Goal: Task Accomplishment & Management: Use online tool/utility

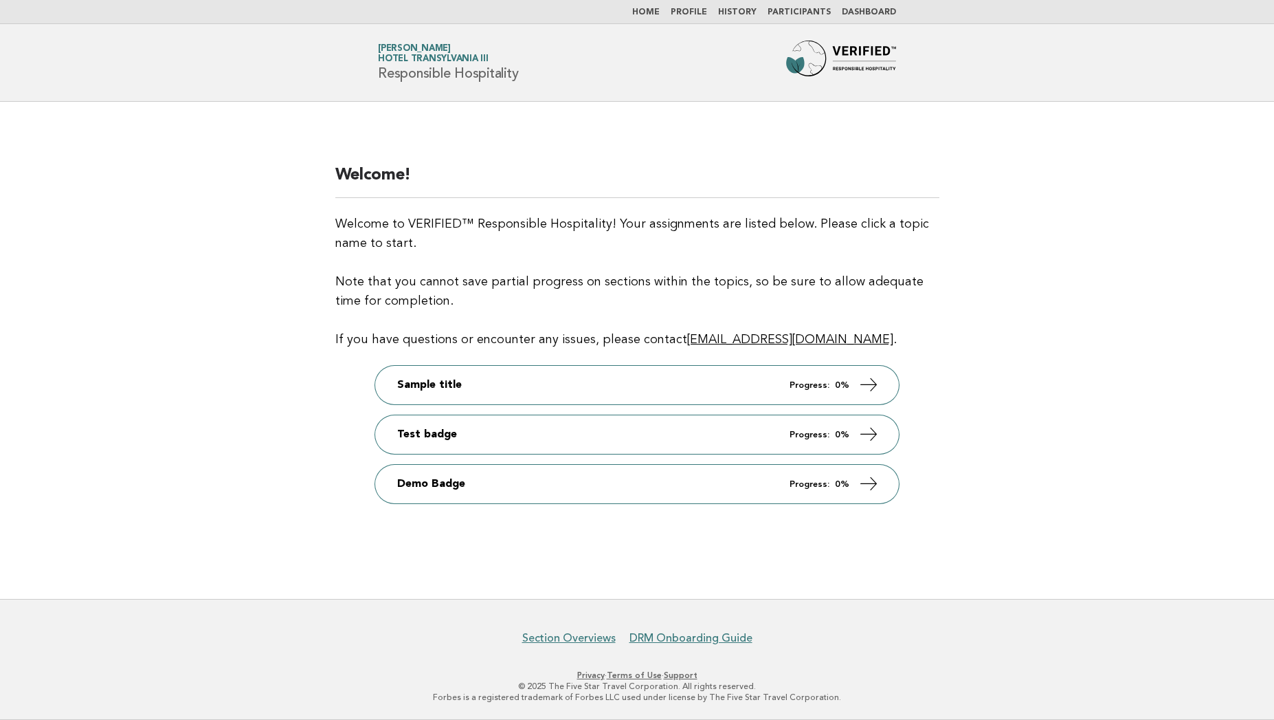
click at [602, 181] on h2 "Welcome!" at bounding box center [637, 181] width 604 height 34
click at [790, 14] on link "Participants" at bounding box center [799, 12] width 63 height 8
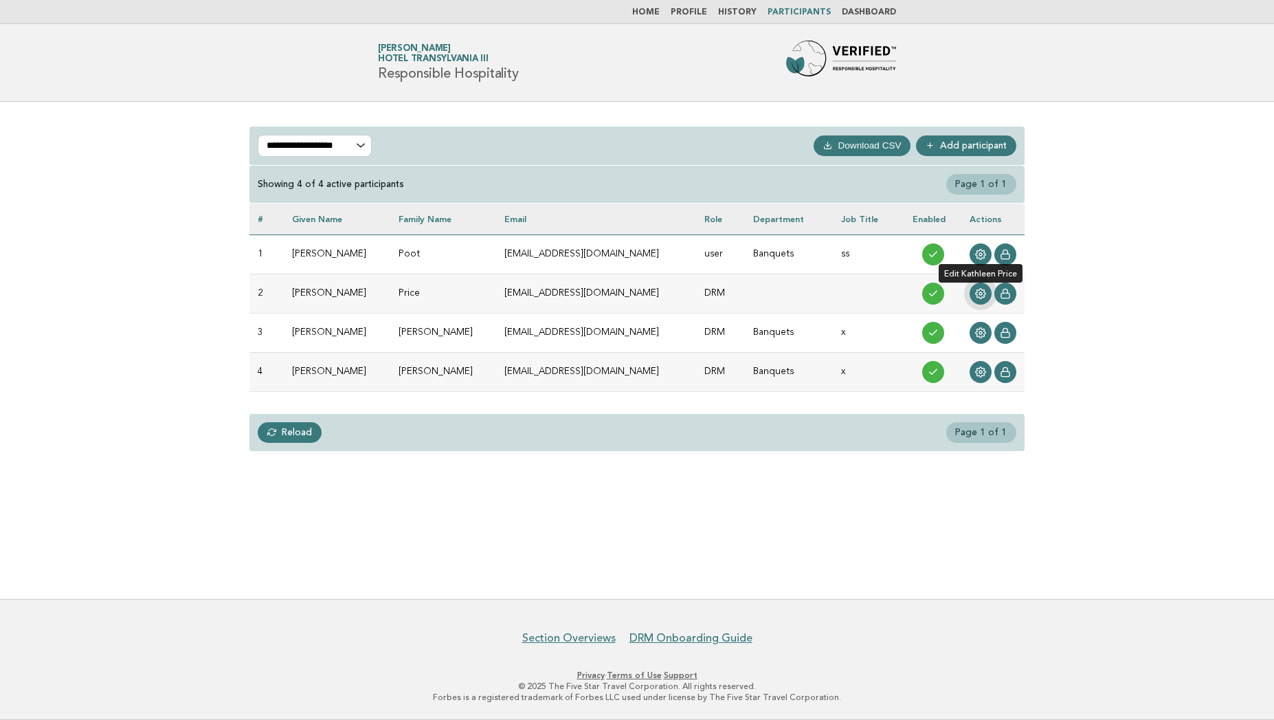
click at [975, 289] on icon at bounding box center [980, 293] width 11 height 11
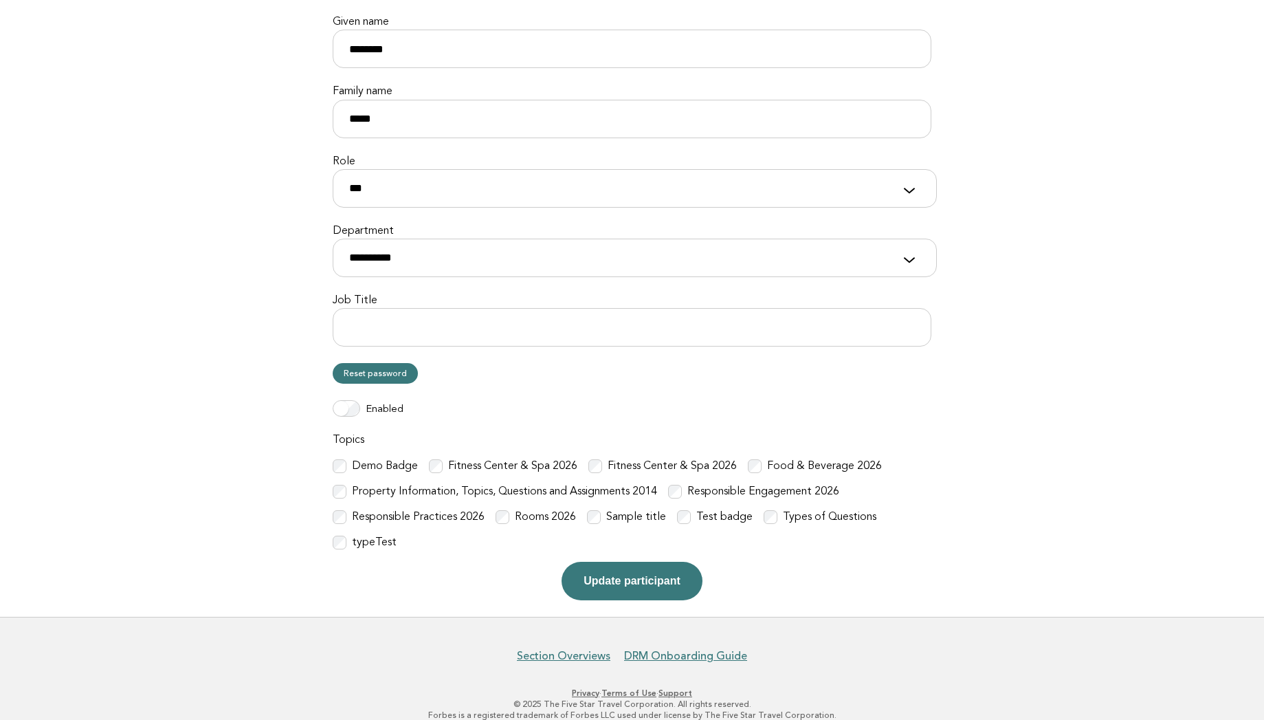
scroll to position [193, 0]
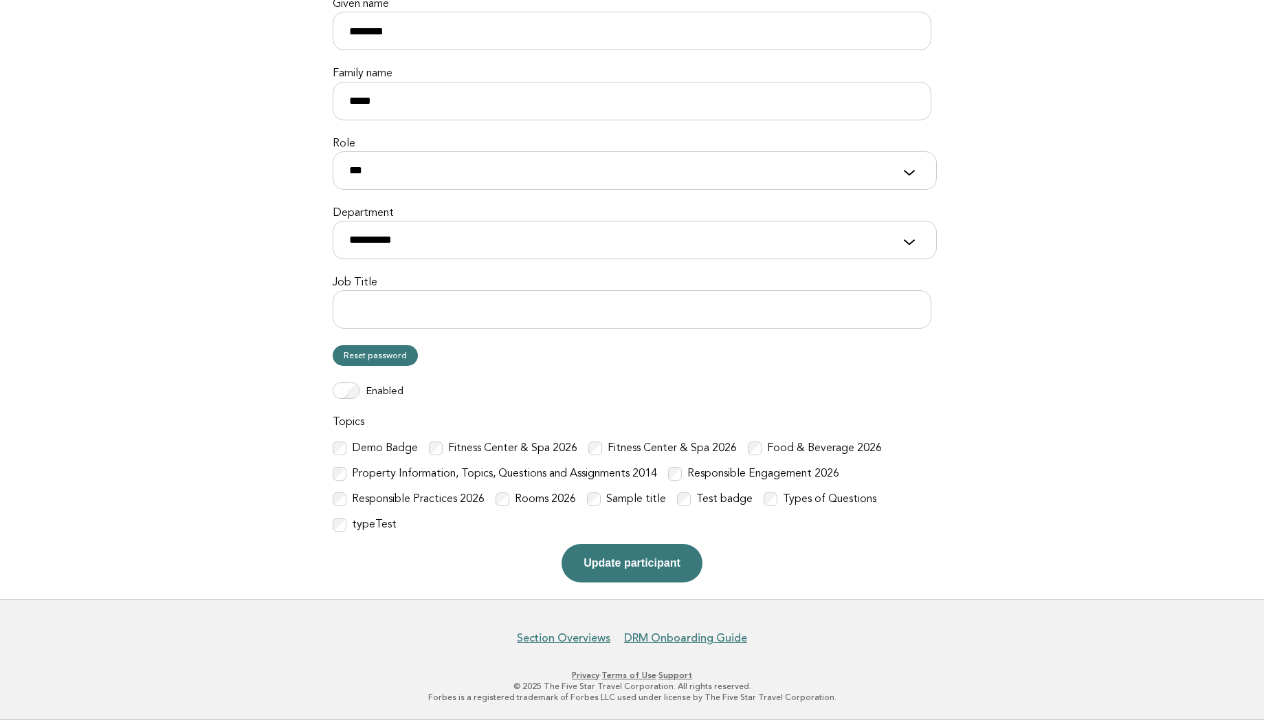
click at [598, 367] on form "**********" at bounding box center [632, 253] width 599 height 657
click at [362, 445] on label "Demo Badge" at bounding box center [385, 448] width 66 height 14
click at [606, 493] on label "Sample title" at bounding box center [636, 499] width 60 height 14
click at [702, 501] on label "Test badge" at bounding box center [724, 499] width 56 height 14
click at [624, 554] on button "Update participant" at bounding box center [632, 563] width 140 height 38
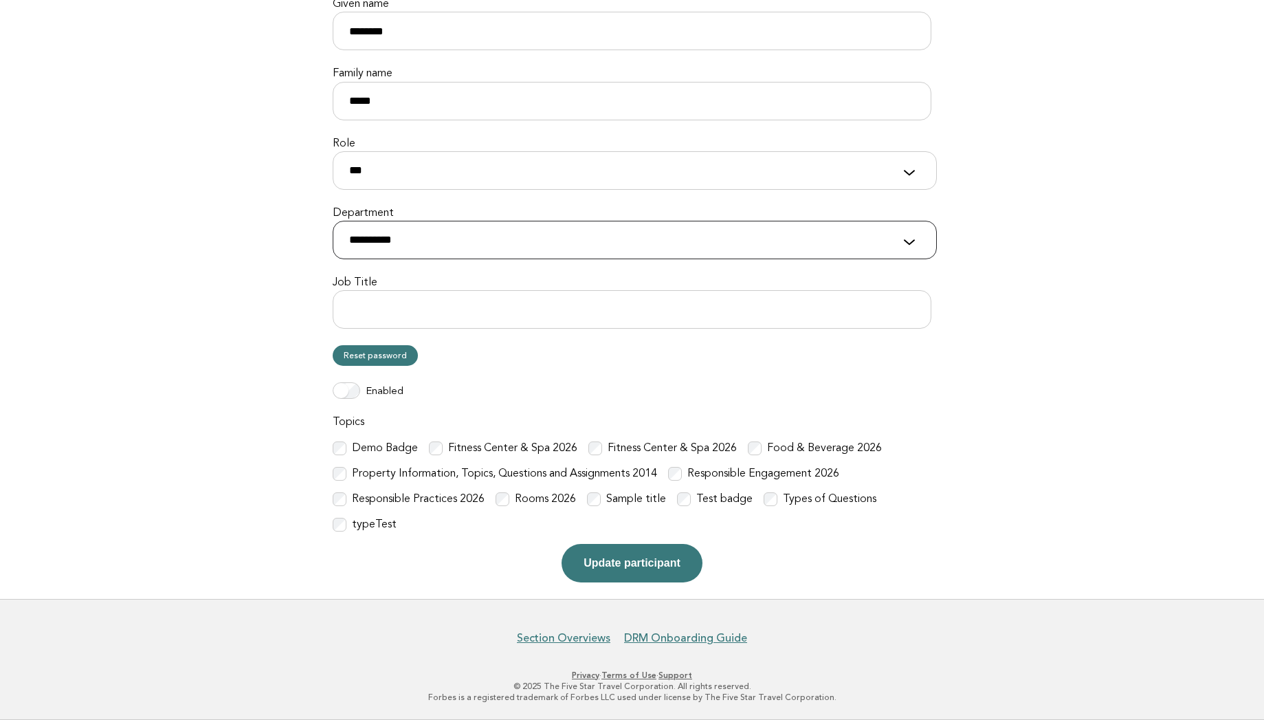
select select "********"
click at [333, 221] on select "**********" at bounding box center [635, 240] width 604 height 38
click at [403, 315] on input "Job Title" at bounding box center [632, 309] width 599 height 38
type input "****"
click at [601, 573] on button "Update participant" at bounding box center [632, 563] width 140 height 38
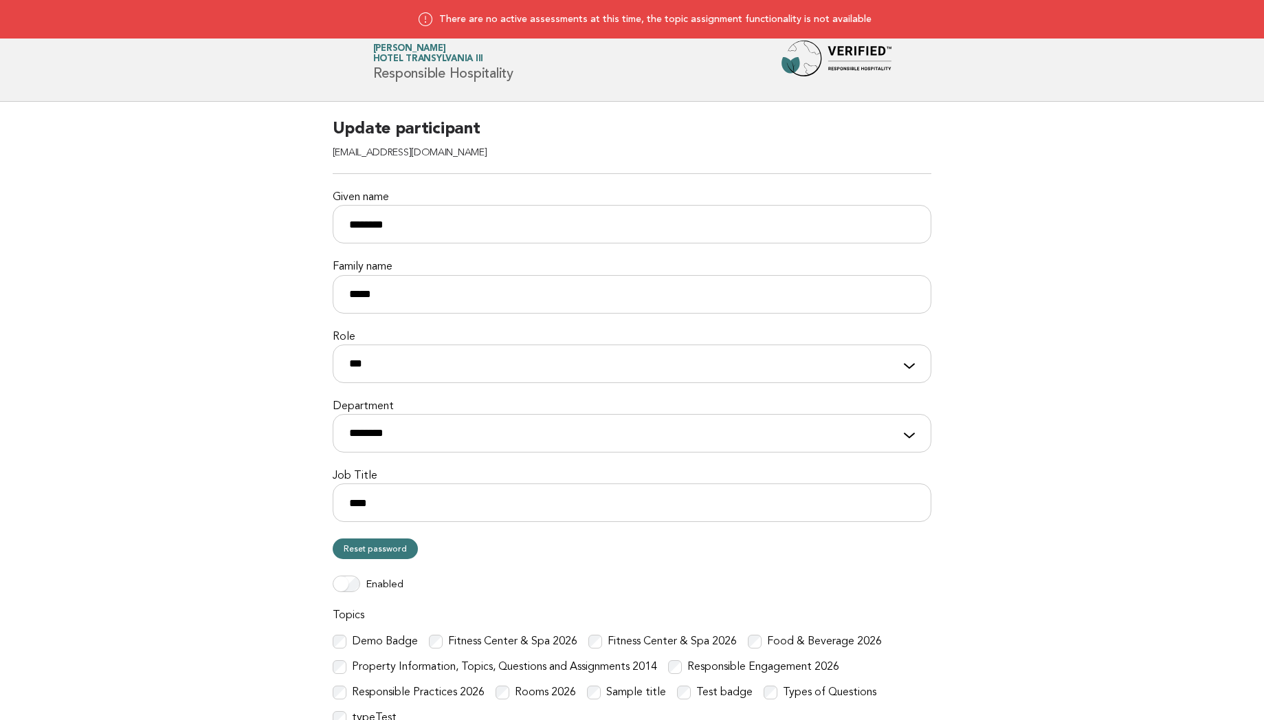
select select "********"
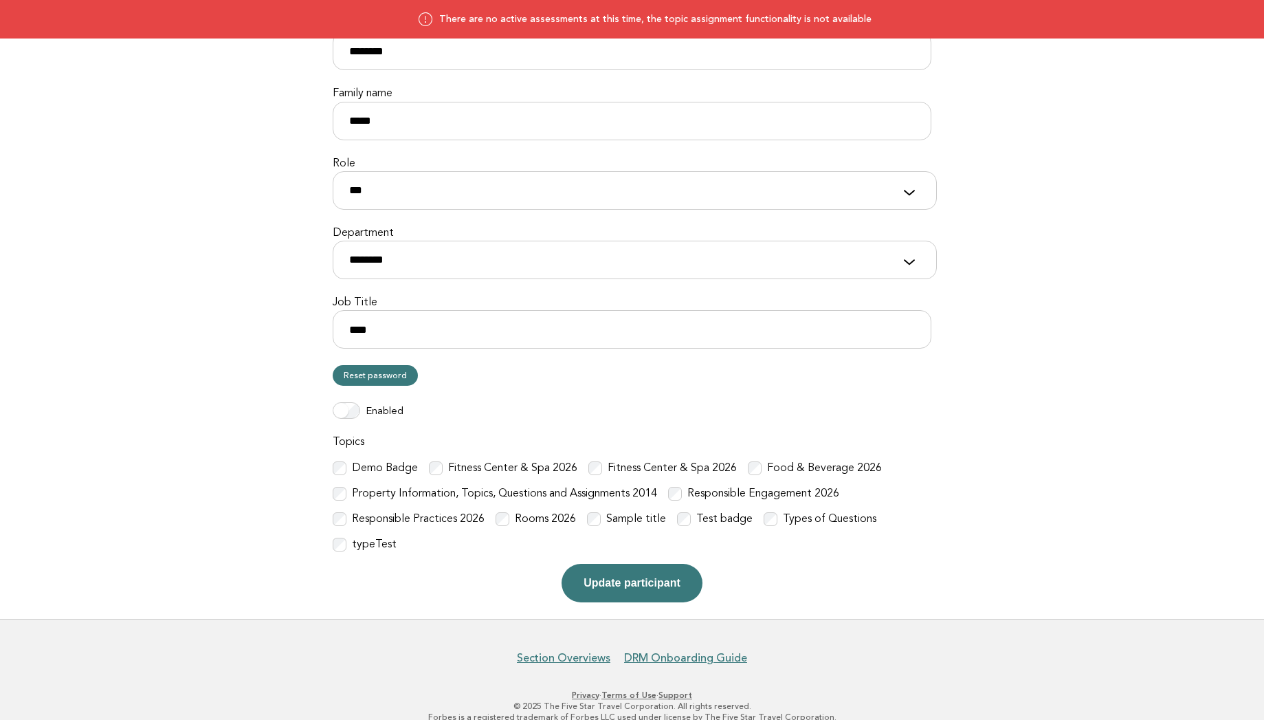
scroll to position [193, 0]
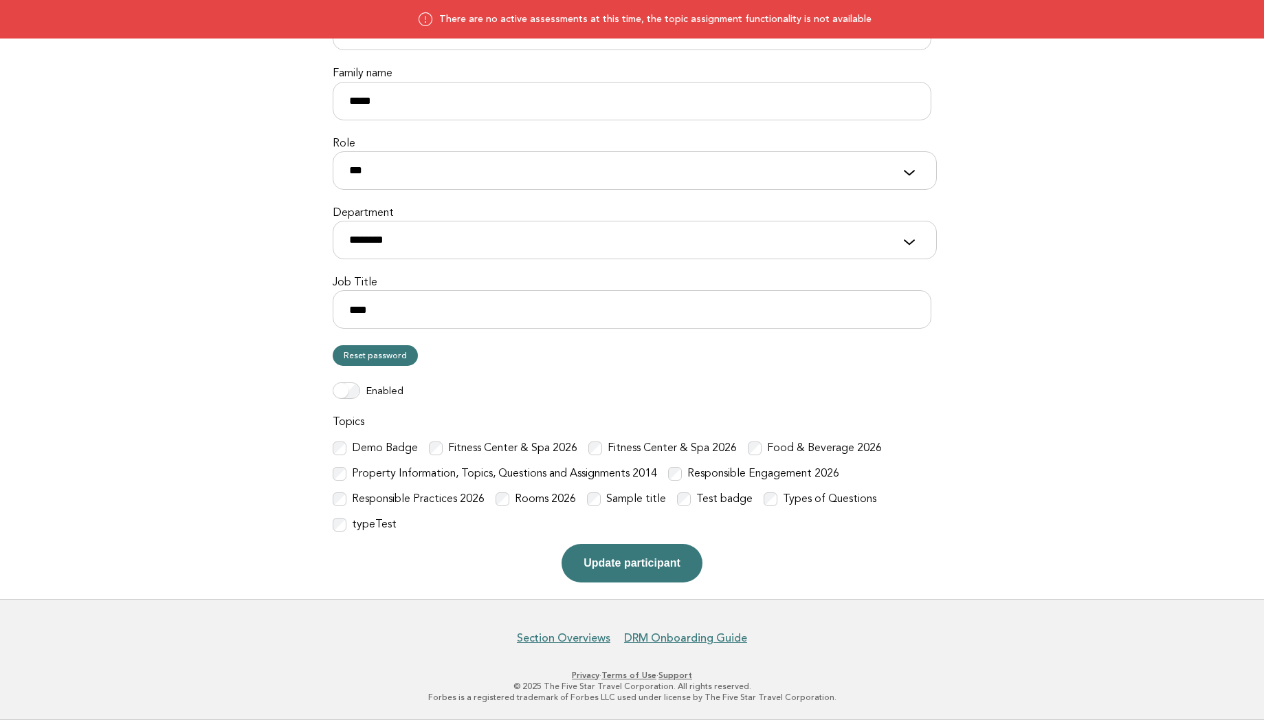
click at [354, 442] on label "Demo Badge" at bounding box center [385, 448] width 66 height 14
click at [711, 496] on label "Test badge" at bounding box center [724, 499] width 56 height 14
click at [696, 470] on label "Responsible Engagement 2026" at bounding box center [763, 474] width 152 height 14
click at [502, 490] on div "Demo Badge Fitness Center & Spa 2026 Fitness Center & Spa 2026 Food & Beverage …" at bounding box center [632, 486] width 599 height 91
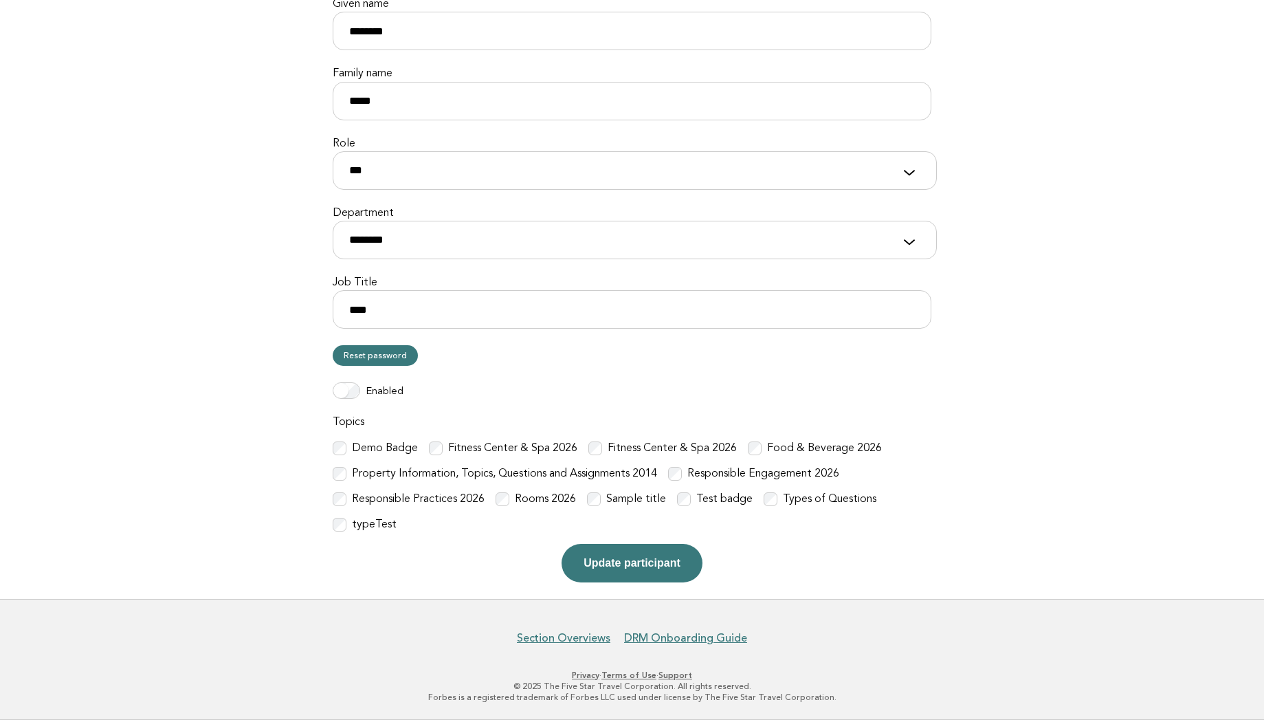
click at [353, 496] on label "Responsible Practices 2026" at bounding box center [418, 499] width 133 height 14
click at [520, 498] on label "Rooms 2026" at bounding box center [545, 499] width 61 height 14
click at [493, 442] on label "Fitness Center & Spa 2026" at bounding box center [512, 448] width 129 height 14
click at [652, 445] on label "Fitness Center & Spa 2026" at bounding box center [672, 448] width 129 height 14
click at [757, 441] on p at bounding box center [755, 448] width 14 height 14
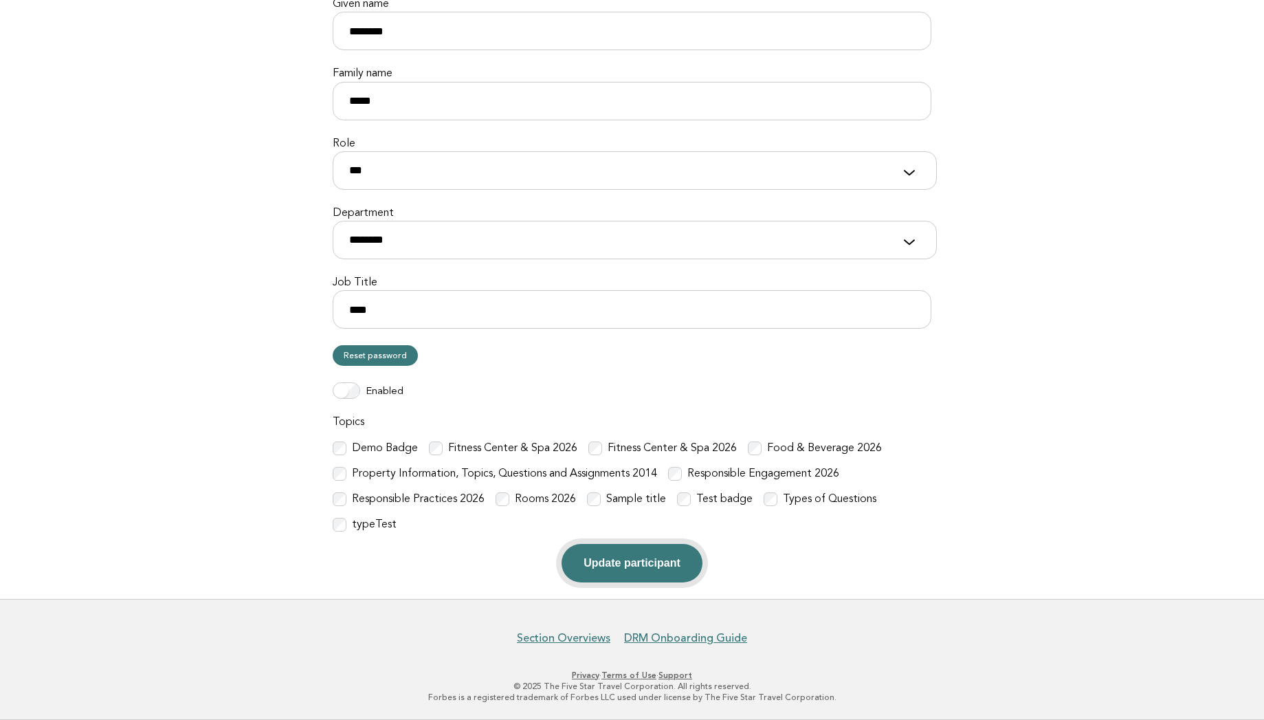
click at [617, 569] on button "Update participant" at bounding box center [632, 563] width 140 height 38
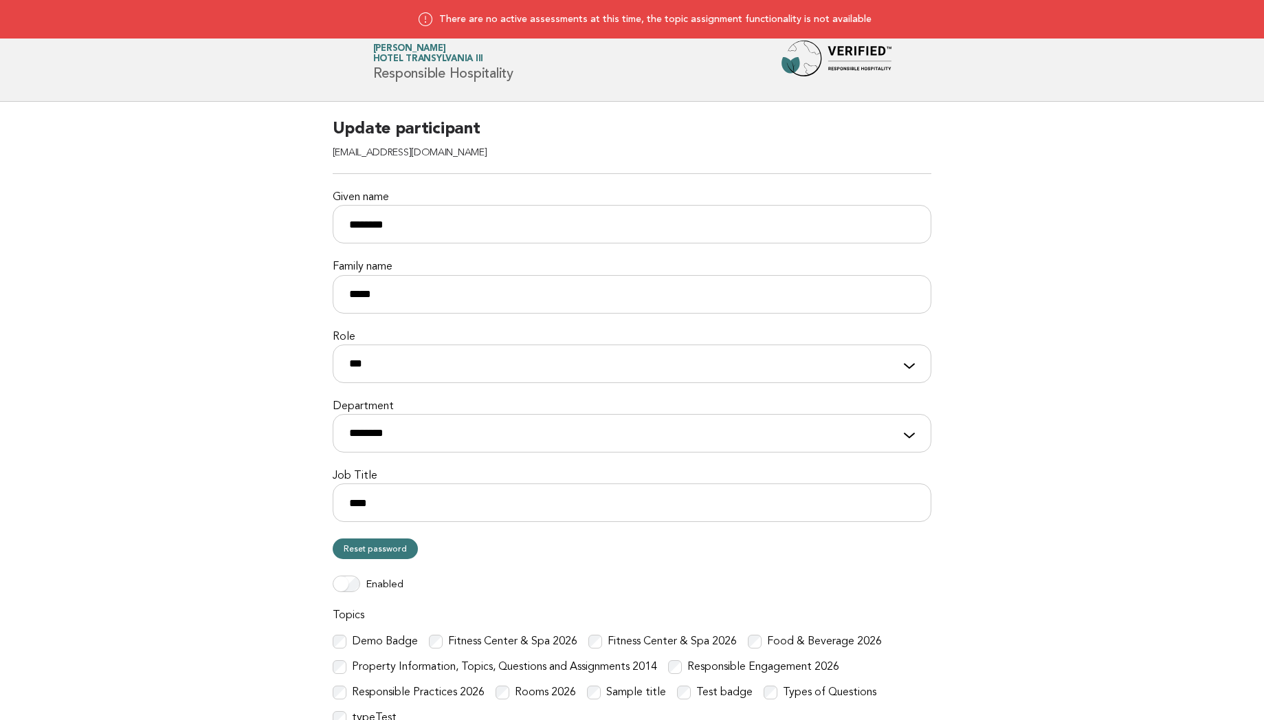
select select "********"
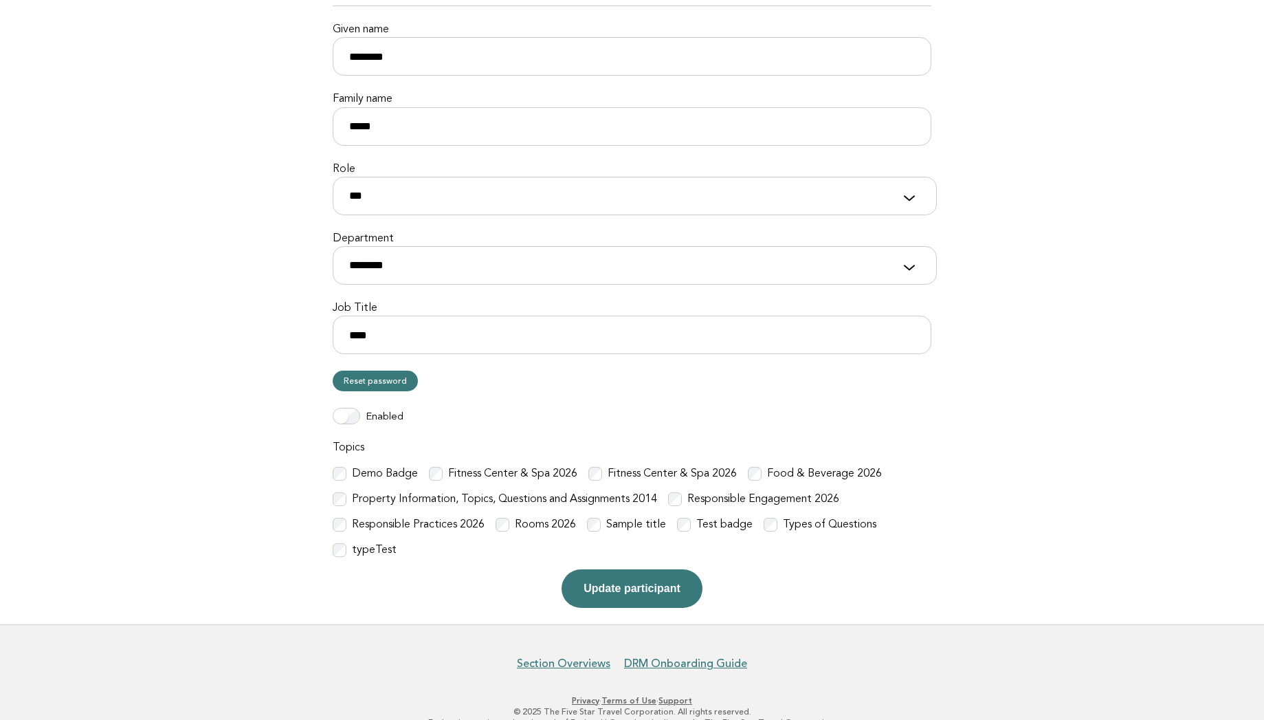
scroll to position [193, 0]
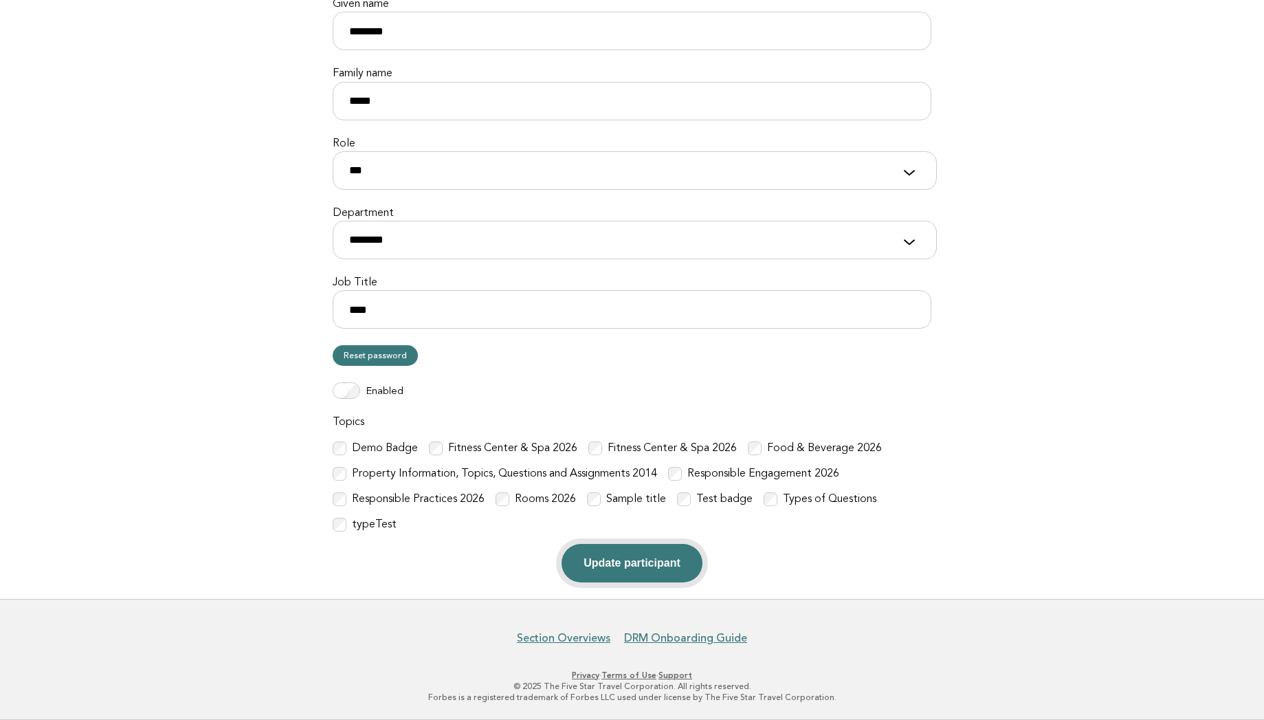
click at [611, 557] on button "Update participant" at bounding box center [632, 563] width 140 height 38
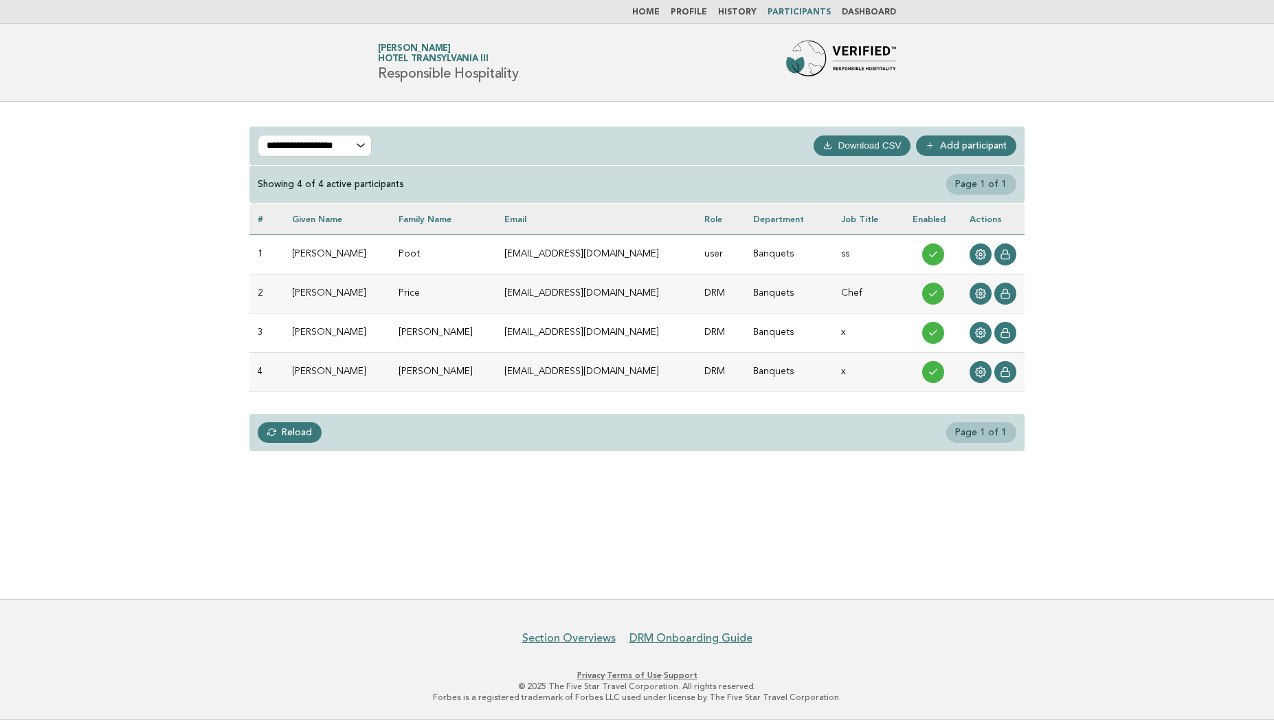
click at [737, 69] on div "Forbes Travel Guide [PERSON_NAME] Hotel Transylvania III Responsible Hospitality" at bounding box center [637, 63] width 557 height 44
click at [657, 15] on link "Home" at bounding box center [645, 12] width 27 height 8
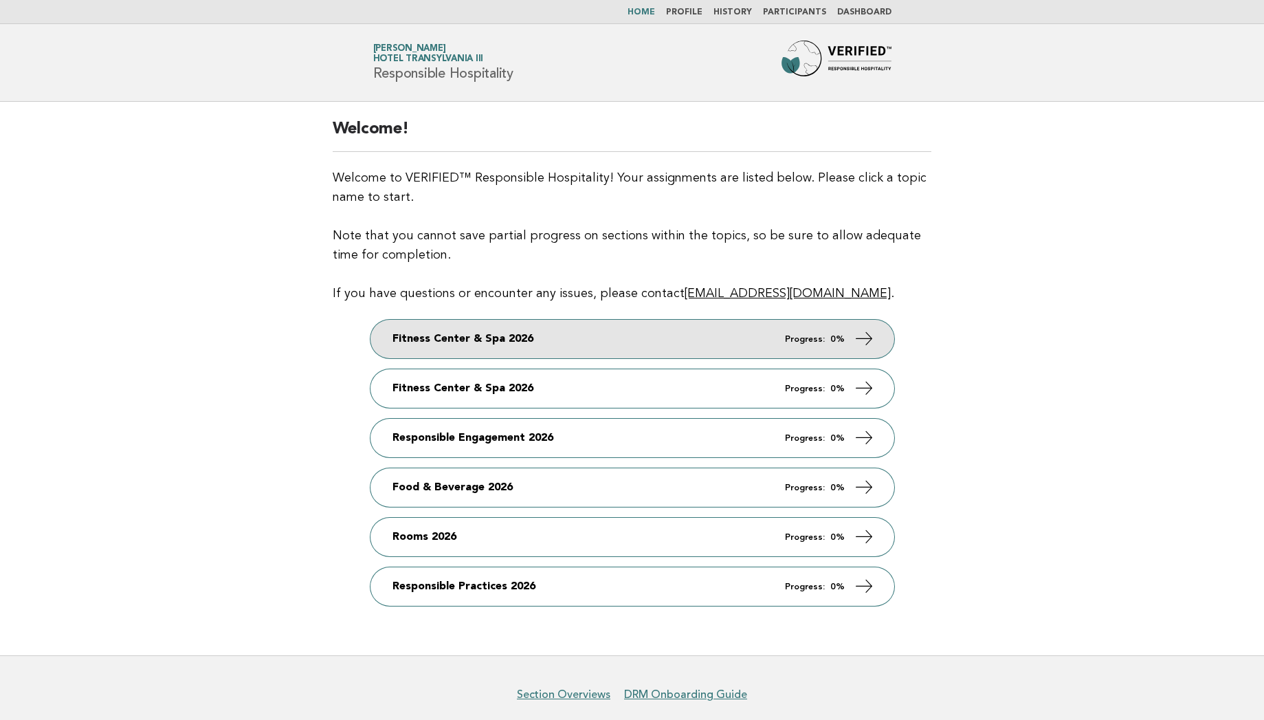
click at [648, 344] on link "Fitness Center & Spa 2026 Progress: 0%" at bounding box center [632, 339] width 524 height 38
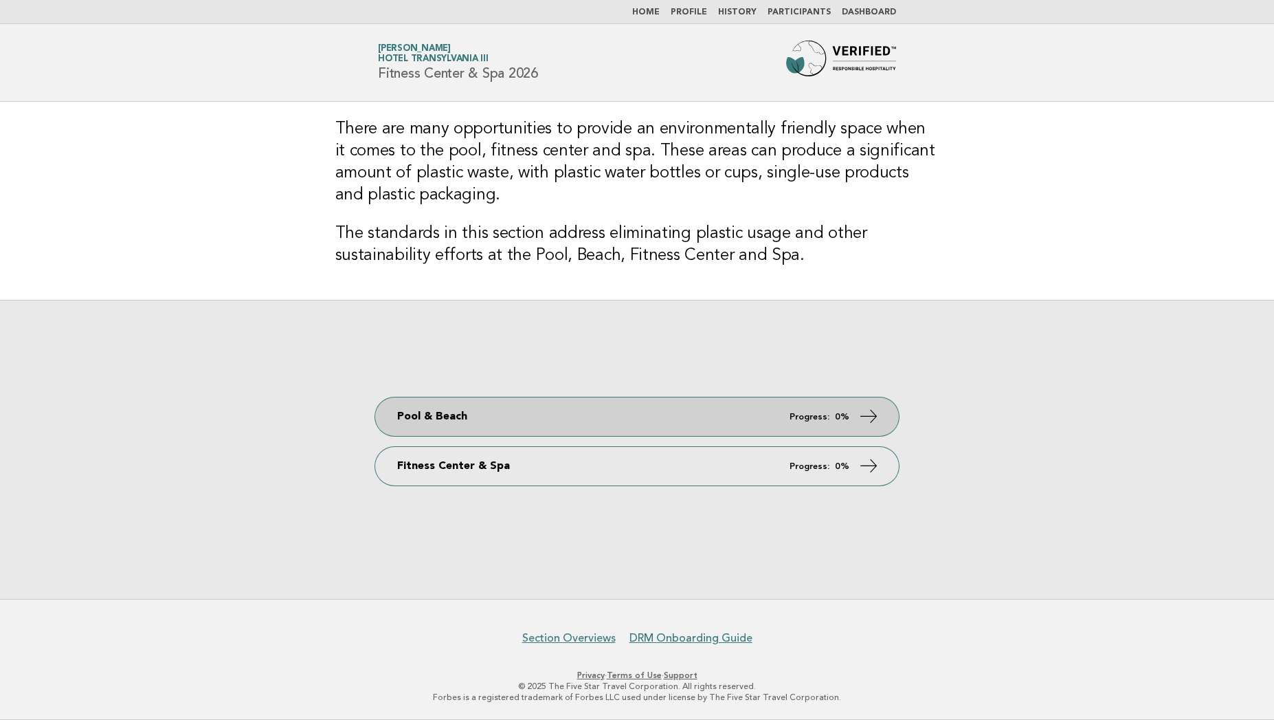
click at [541, 421] on link "Pool & Beach Progress: 0%" at bounding box center [637, 416] width 524 height 38
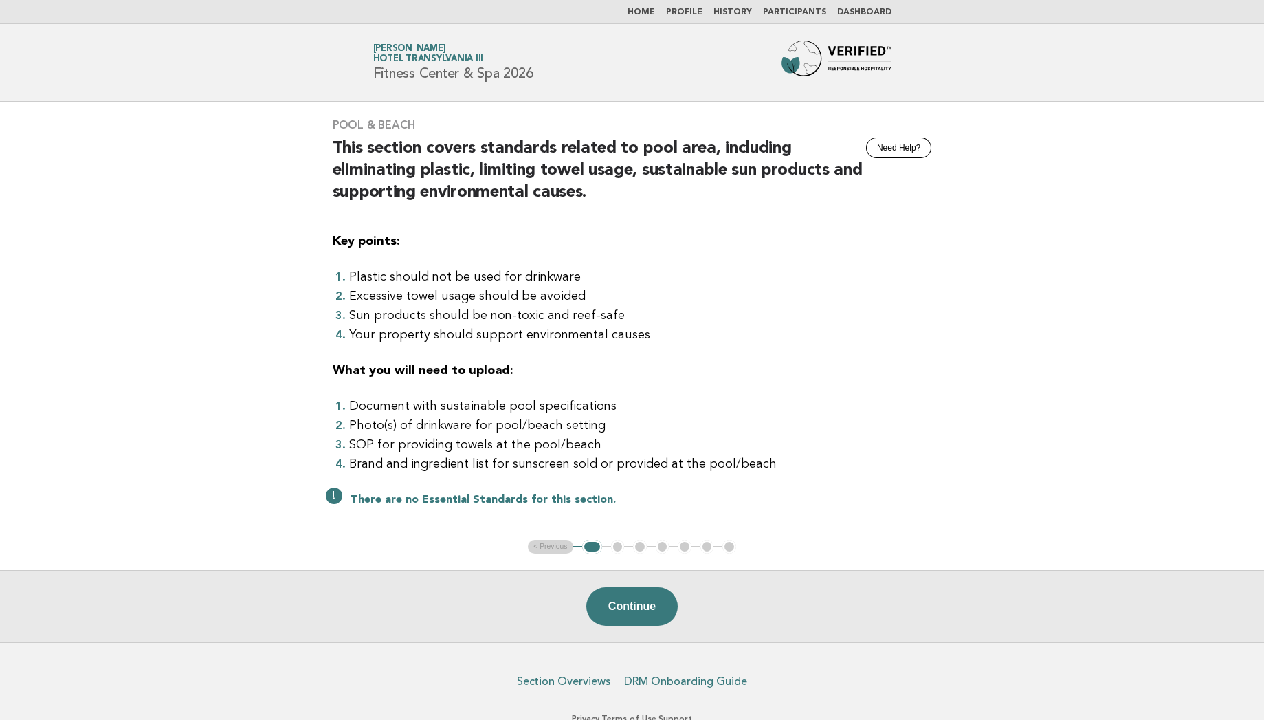
click at [873, 9] on link "Dashboard" at bounding box center [864, 12] width 54 height 8
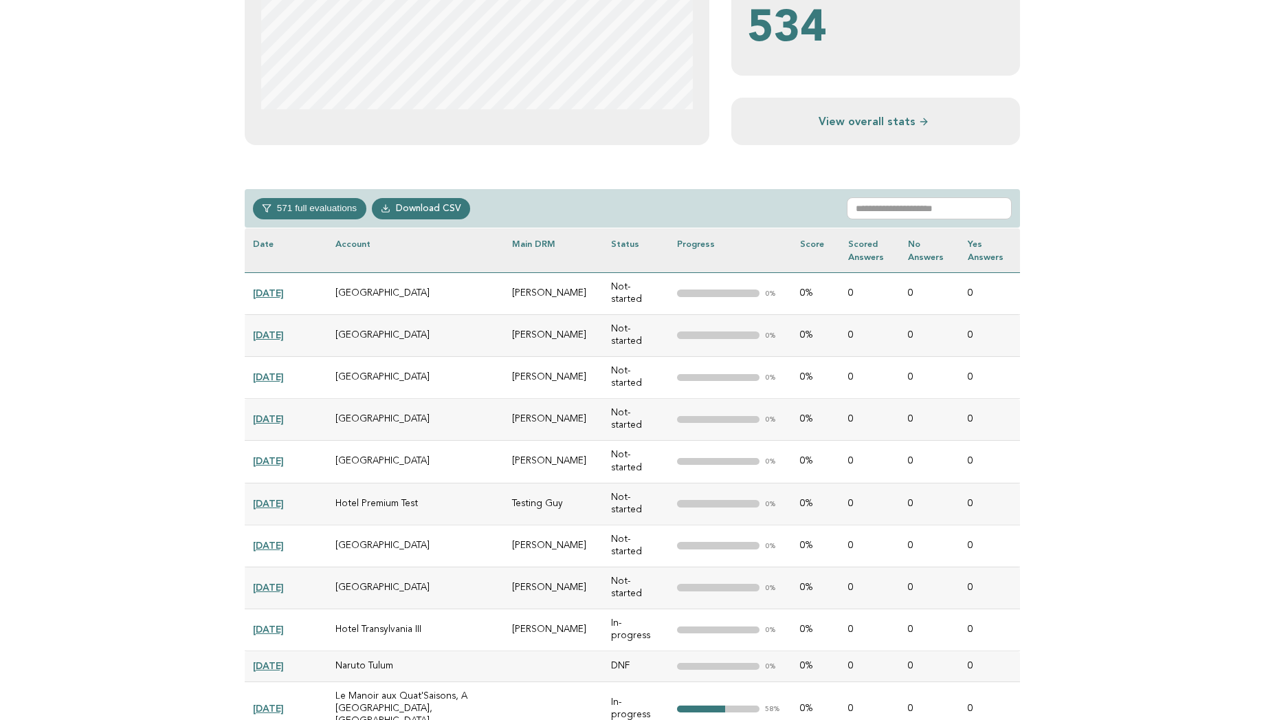
scroll to position [467, 0]
click at [896, 213] on input "text" at bounding box center [929, 208] width 165 height 22
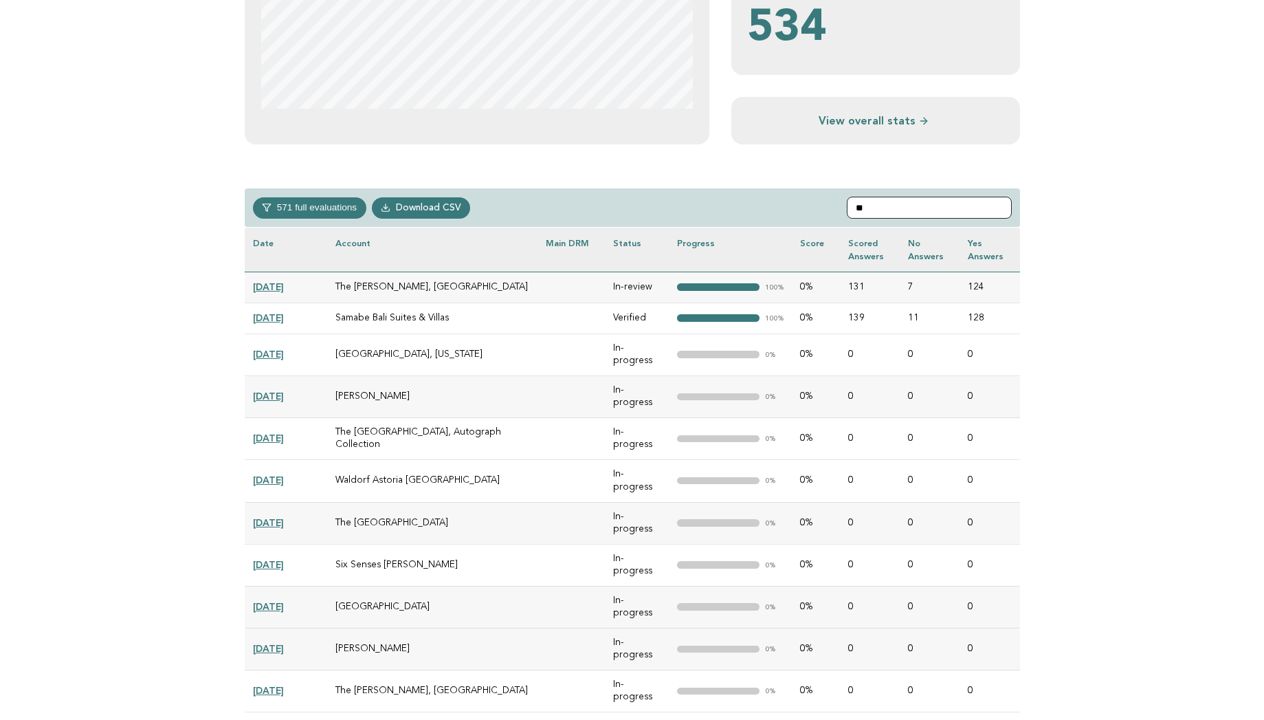
type input "*"
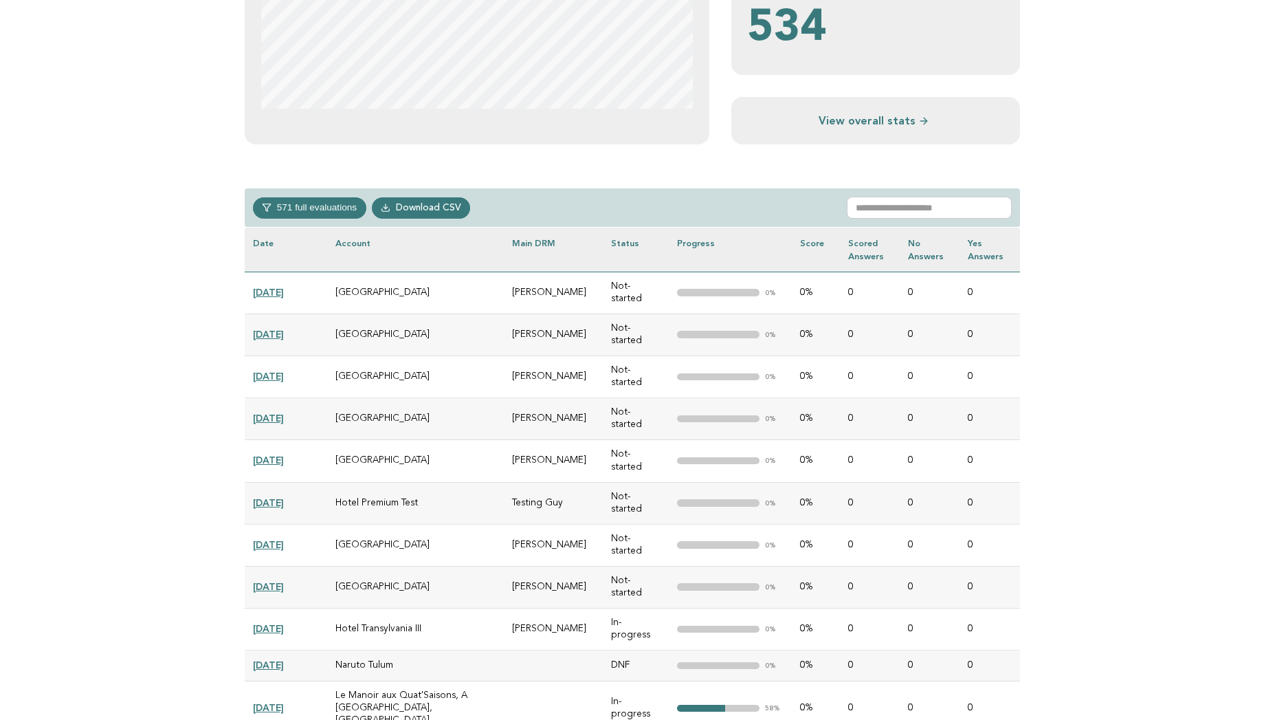
click at [504, 360] on td "Hotel Transylvania" at bounding box center [415, 377] width 177 height 42
click at [284, 623] on link "[DATE]" at bounding box center [268, 628] width 31 height 11
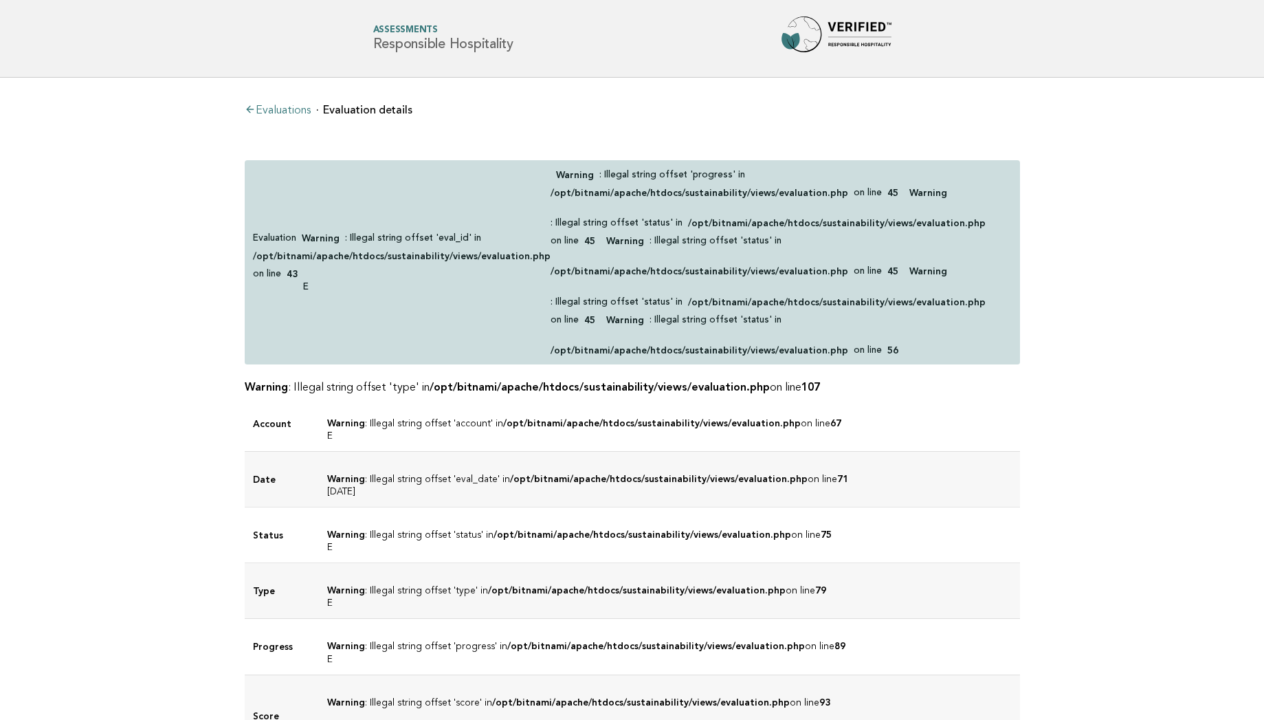
click at [548, 377] on div "Warning : Illegal string offset 'type' in /opt/bitnami/apache/htdocs/sustainabi…" at bounding box center [632, 644] width 775 height 559
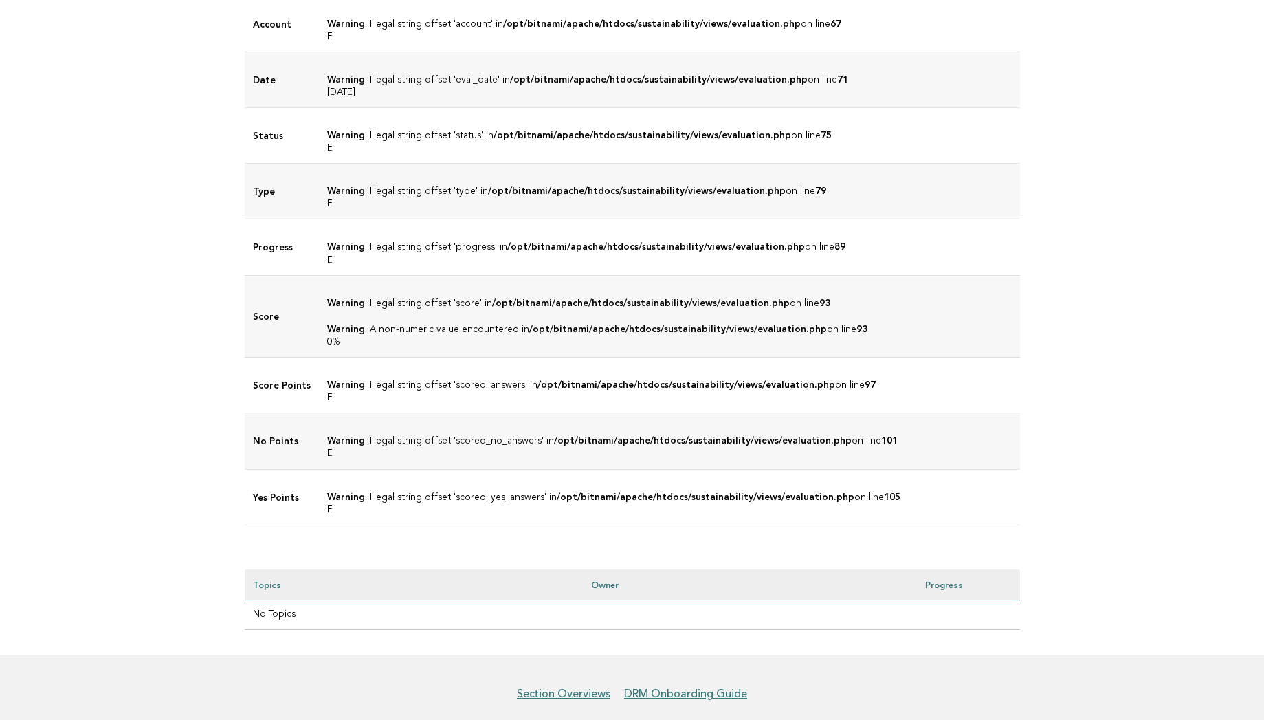
scroll to position [437, 0]
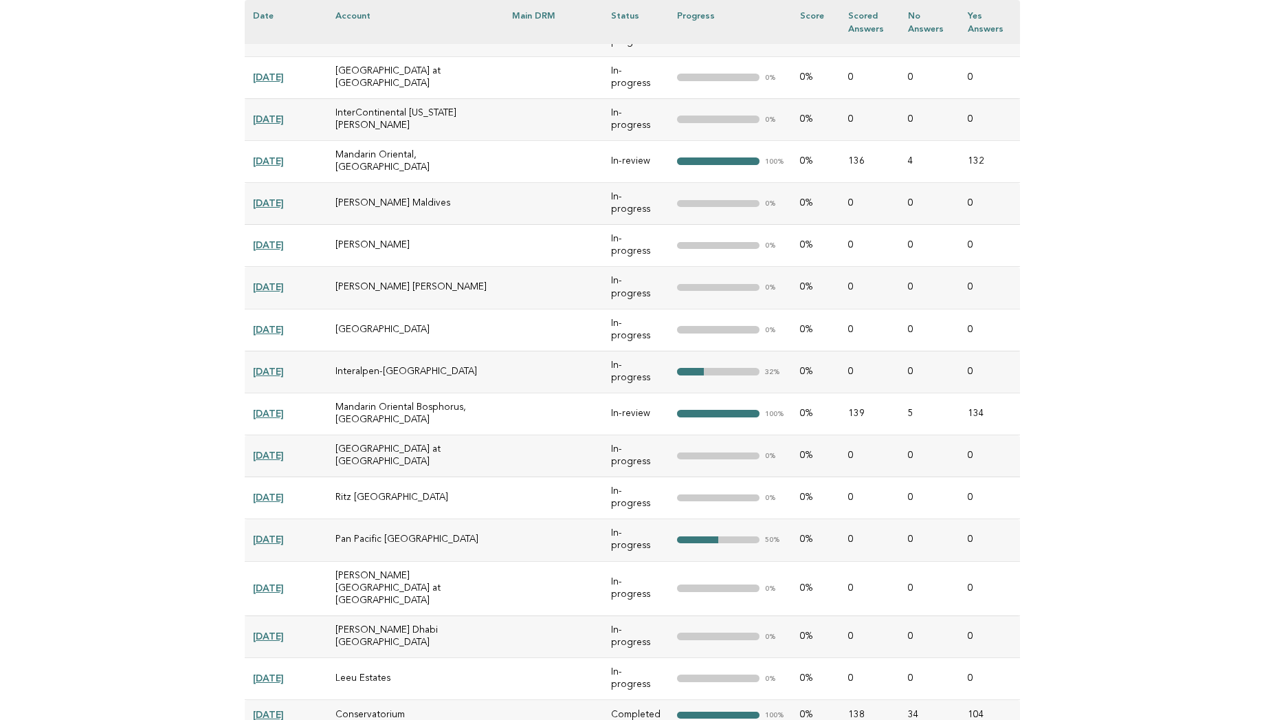
scroll to position [1726, 0]
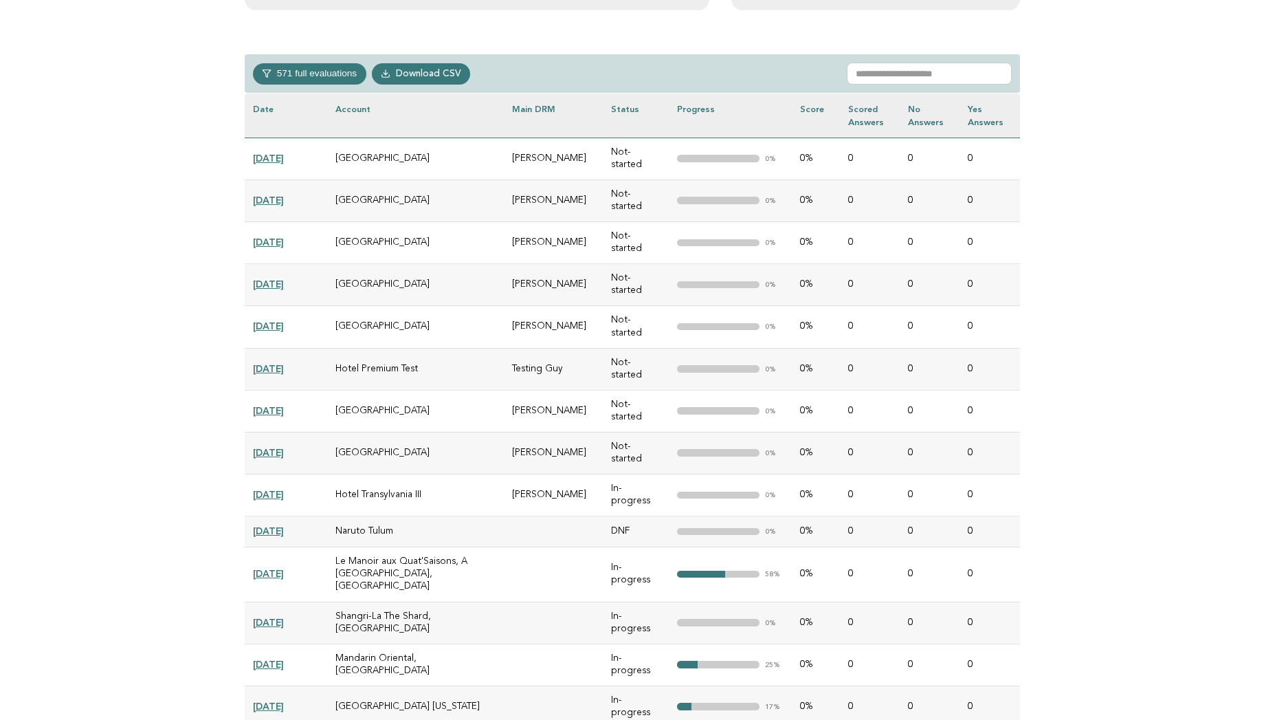
scroll to position [630, 0]
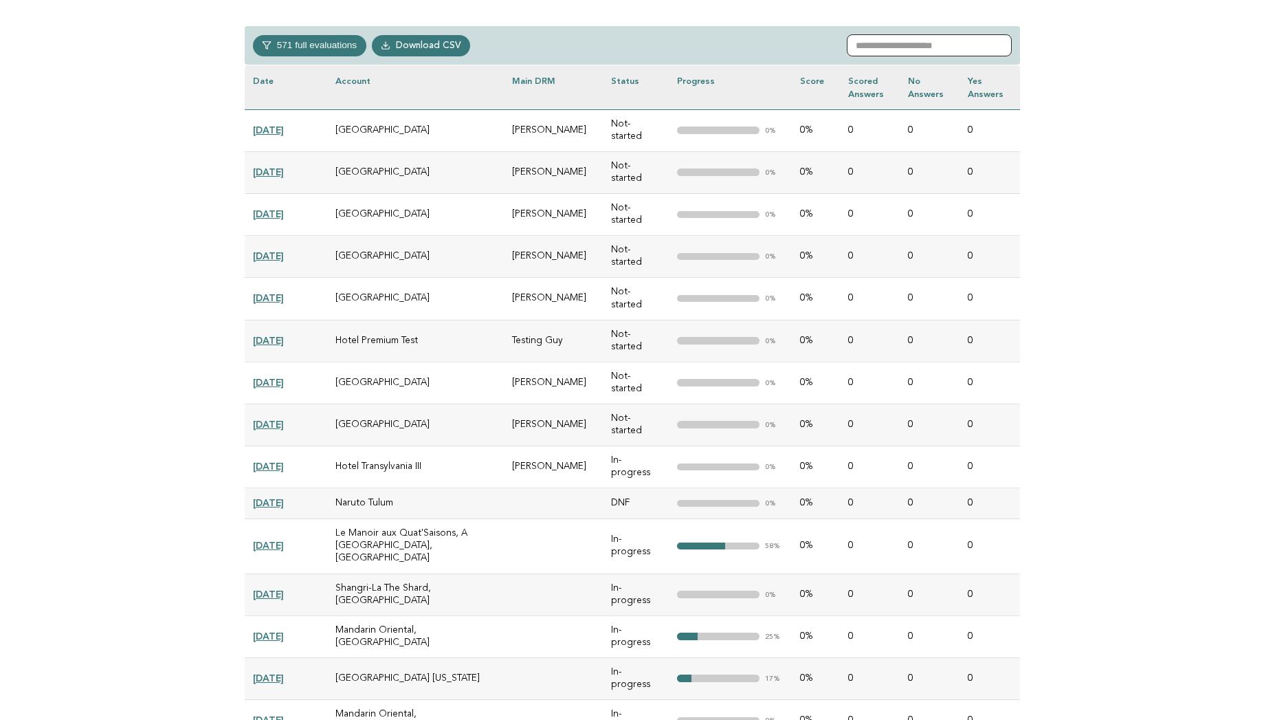
click at [916, 45] on input "text" at bounding box center [929, 45] width 165 height 22
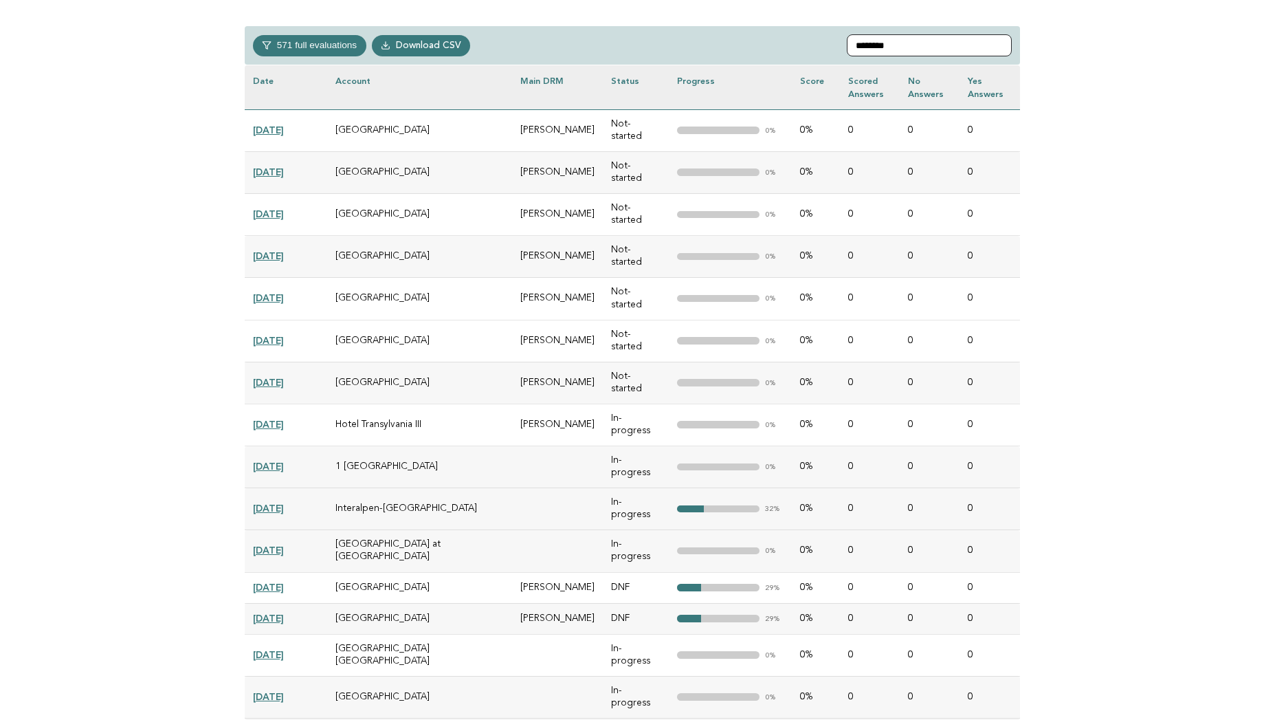
scroll to position [507, 0]
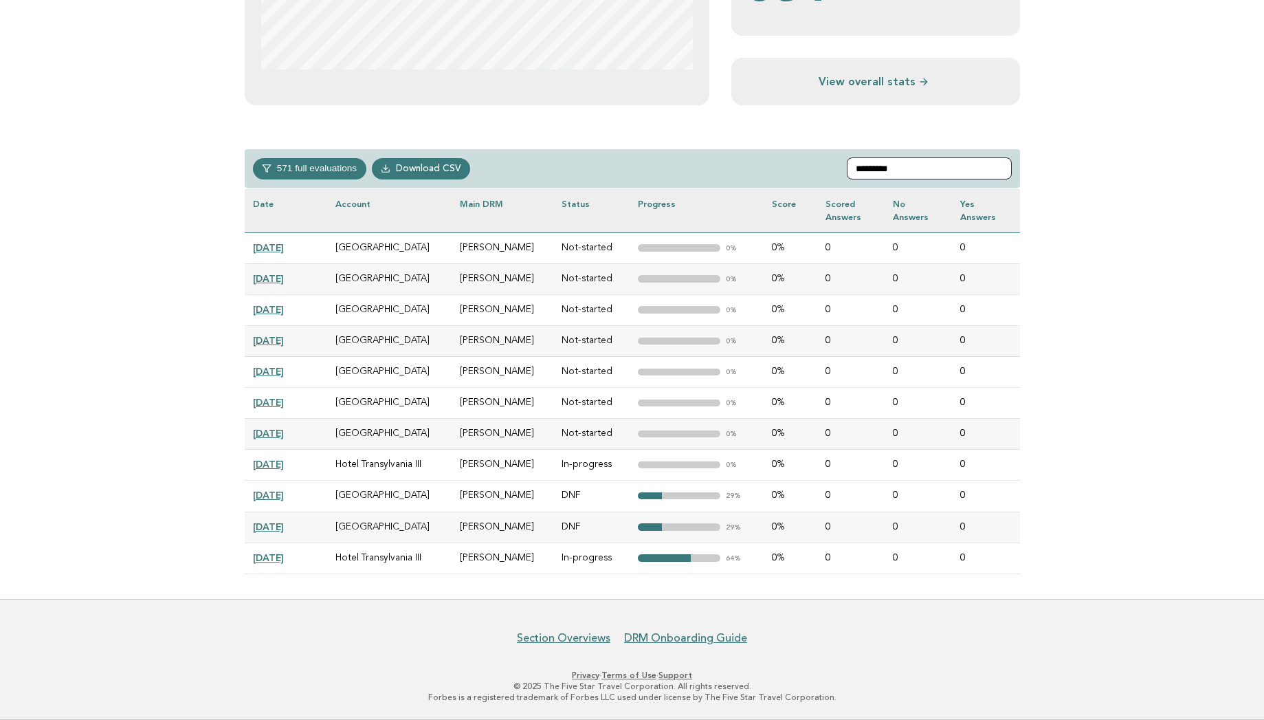
type input "*********"
click at [284, 556] on link "2024-09-13" at bounding box center [268, 557] width 31 height 11
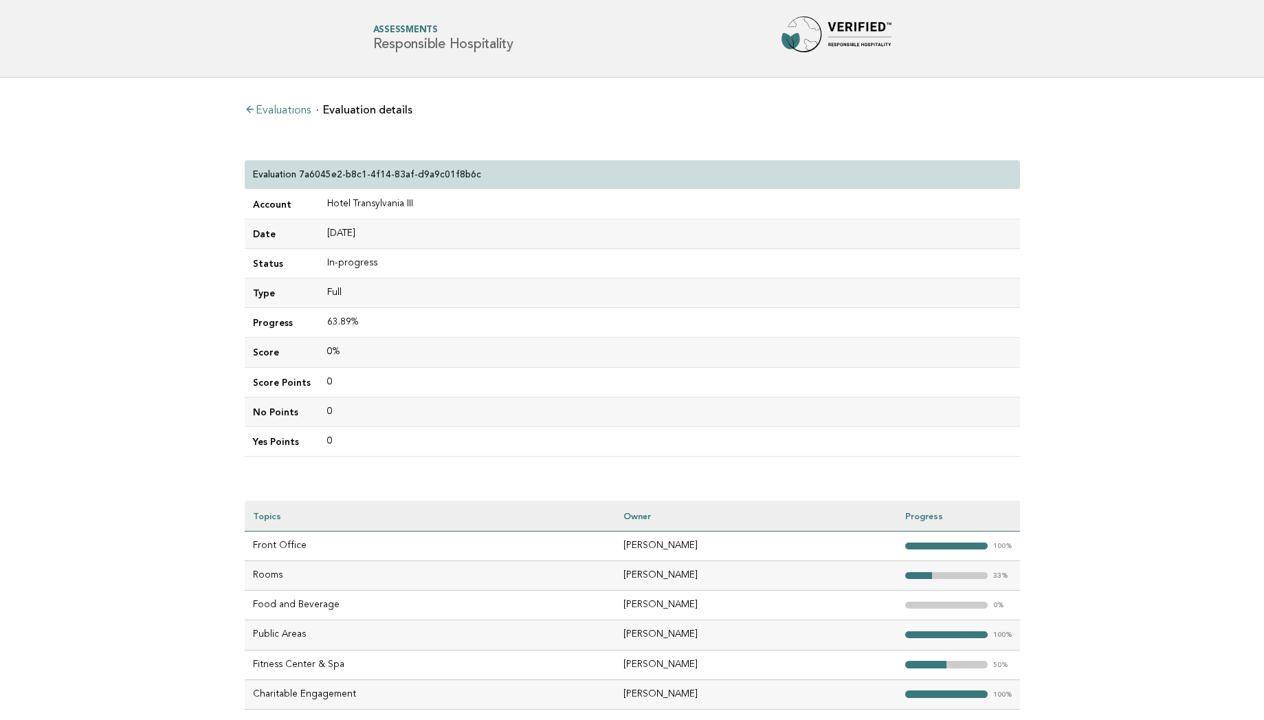
click at [715, 434] on td "0" at bounding box center [669, 441] width 701 height 30
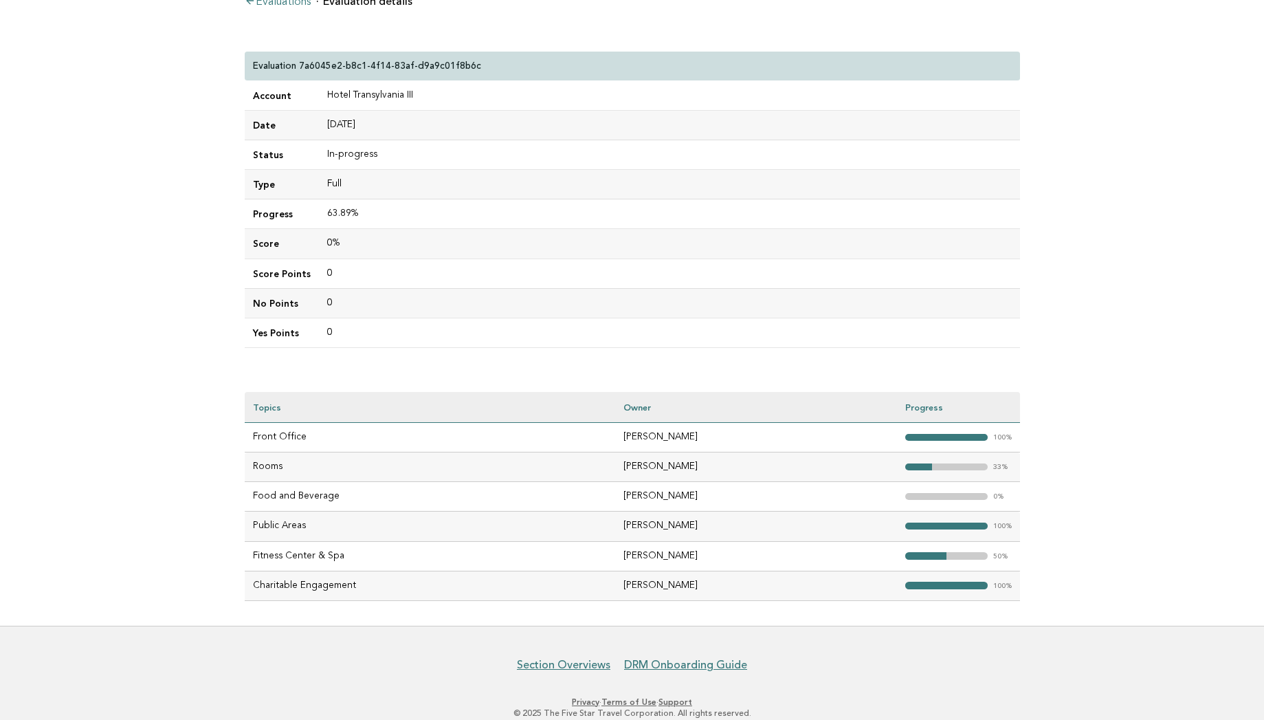
scroll to position [108, 0]
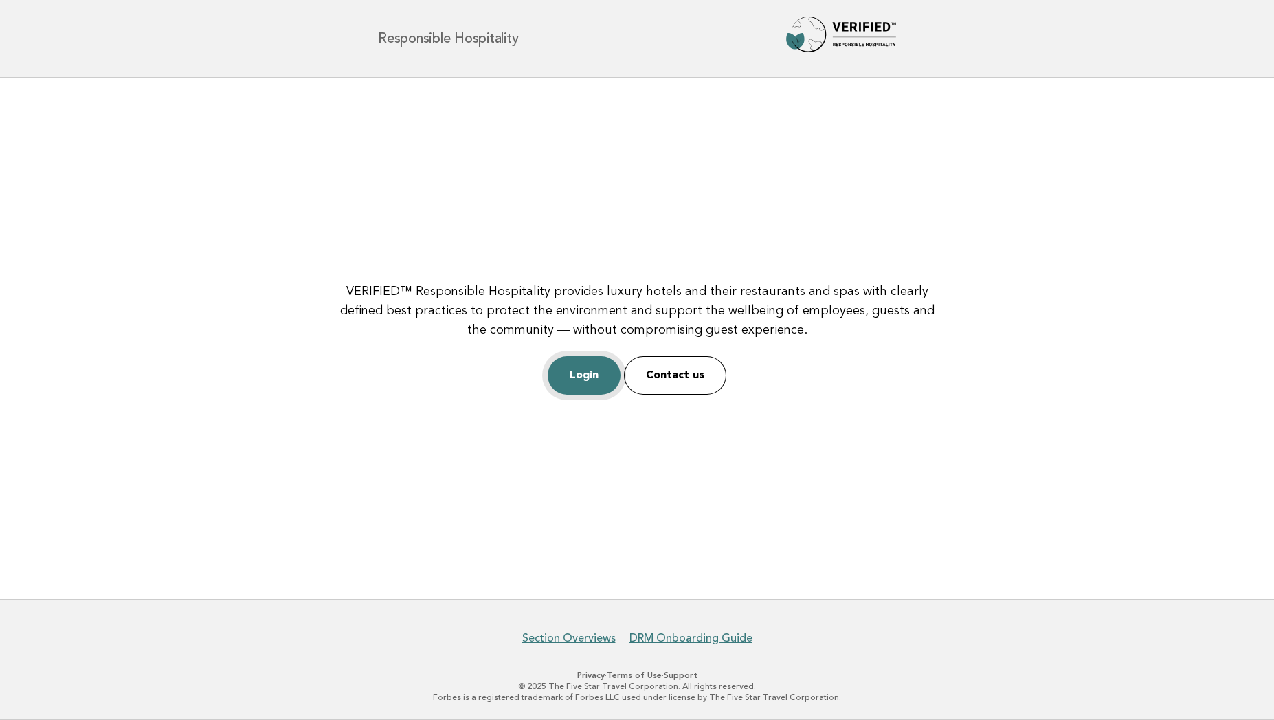
click at [575, 371] on link "Login" at bounding box center [584, 375] width 73 height 38
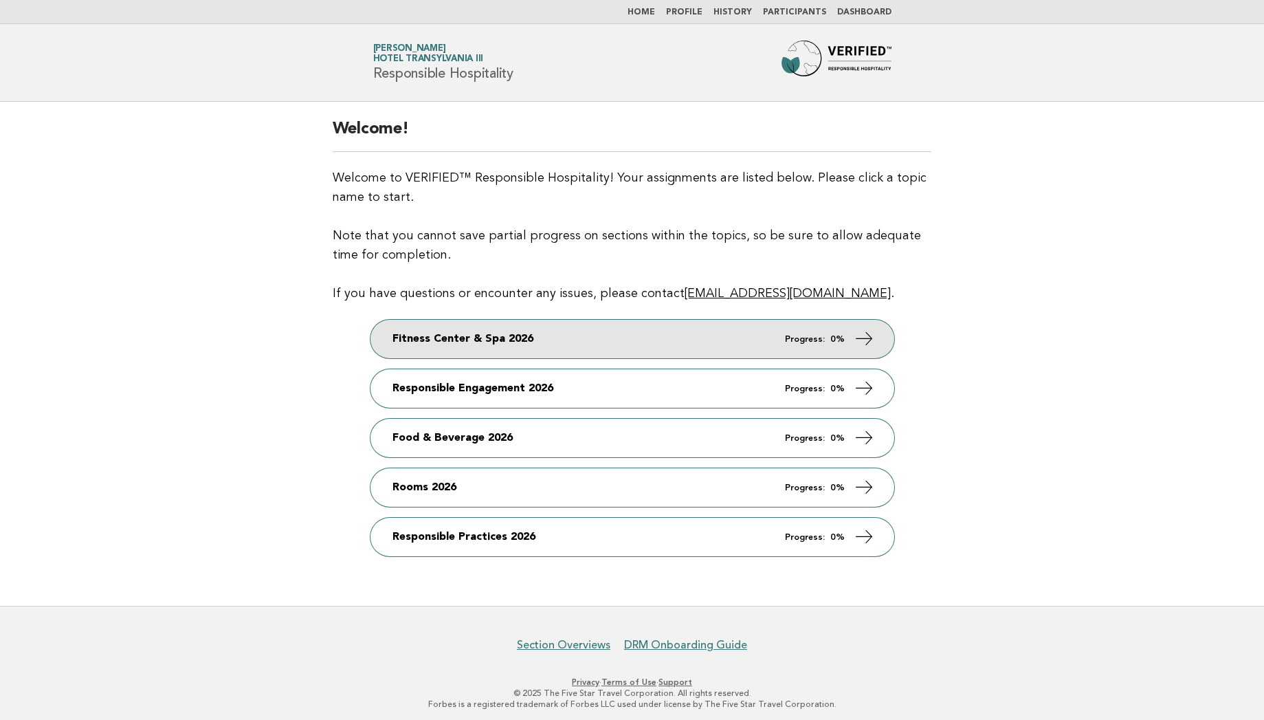
click at [541, 345] on link "Fitness Center & Spa 2026 Progress: 0%" at bounding box center [632, 339] width 524 height 38
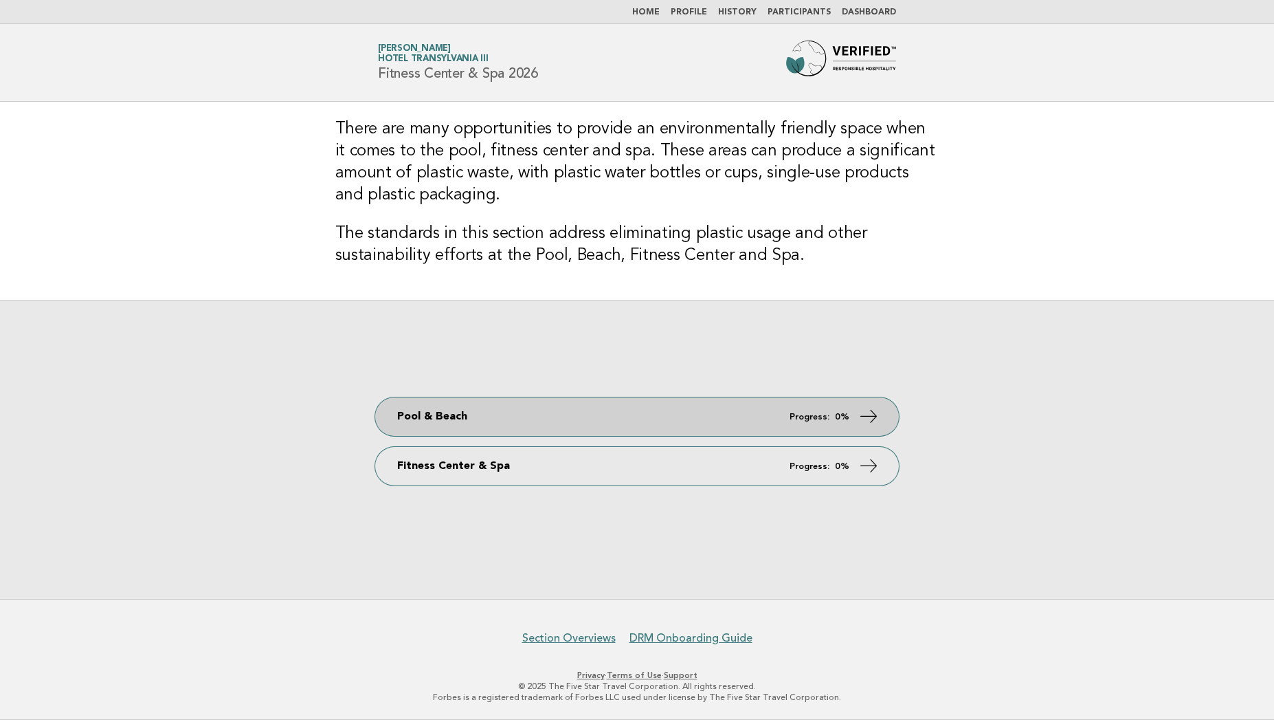
click at [484, 418] on link "Pool & Beach Progress: 0%" at bounding box center [637, 416] width 524 height 38
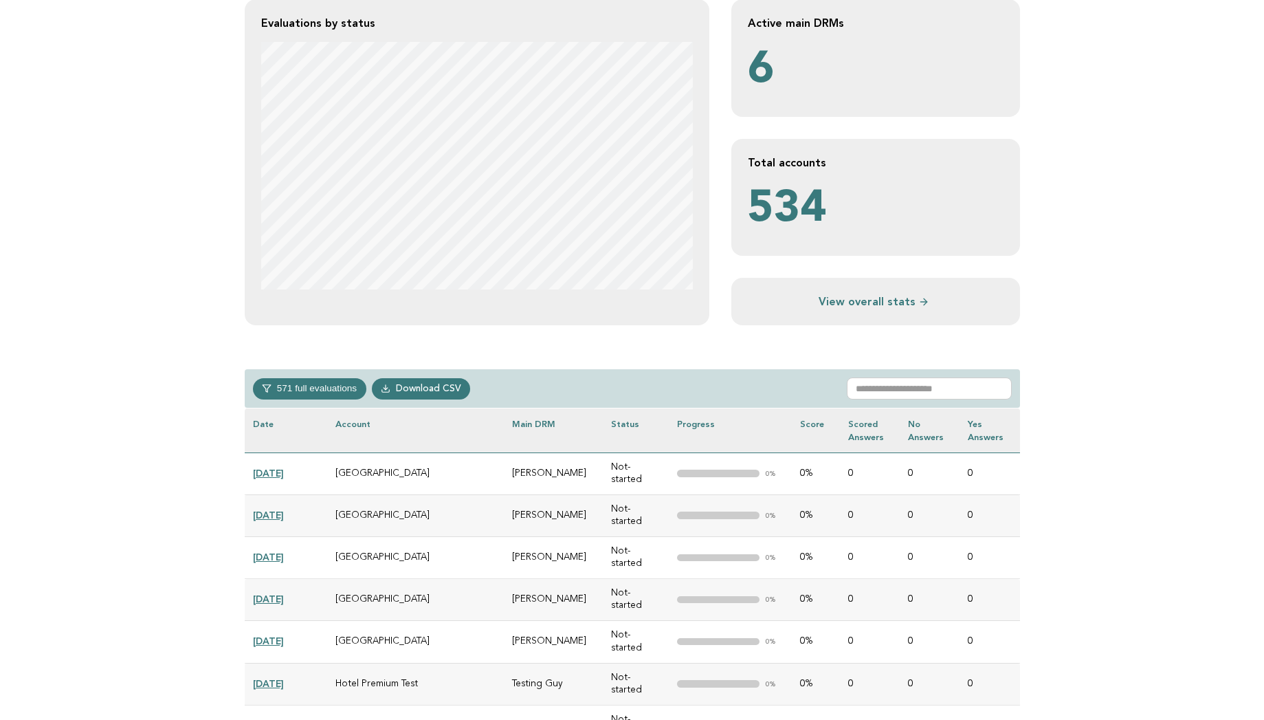
scroll to position [302, 0]
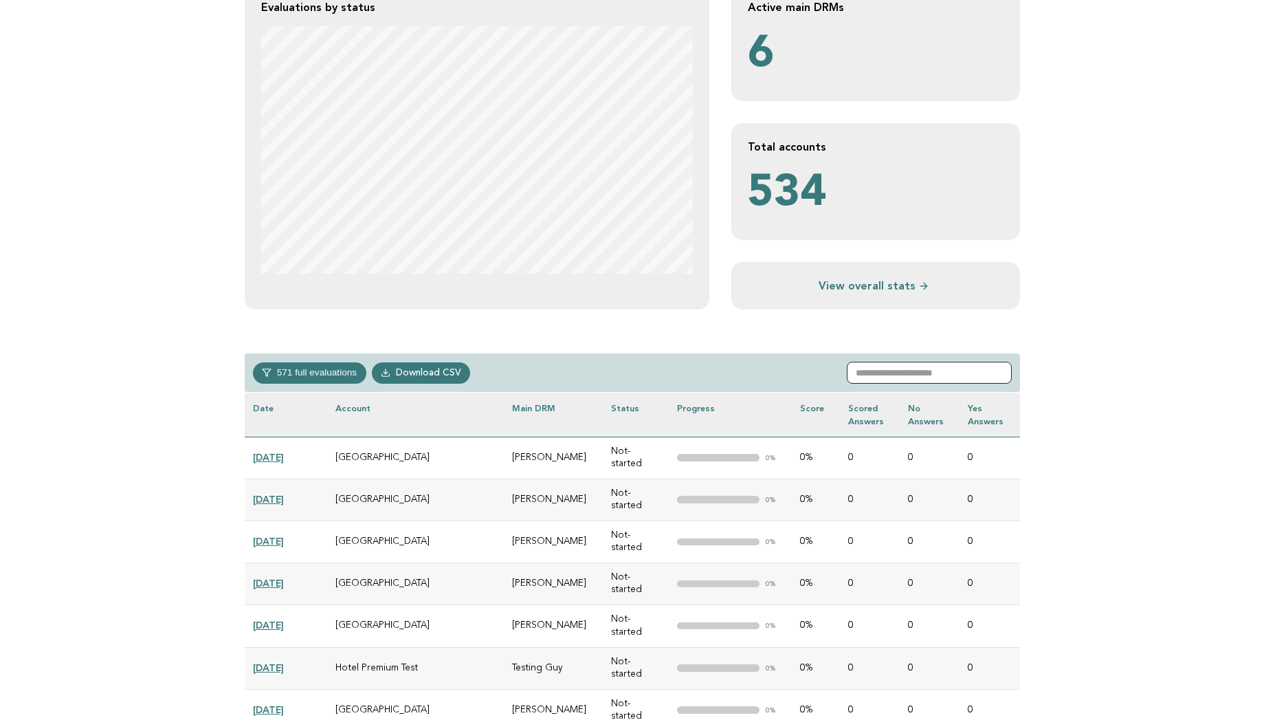
click at [884, 374] on input "text" at bounding box center [929, 373] width 165 height 22
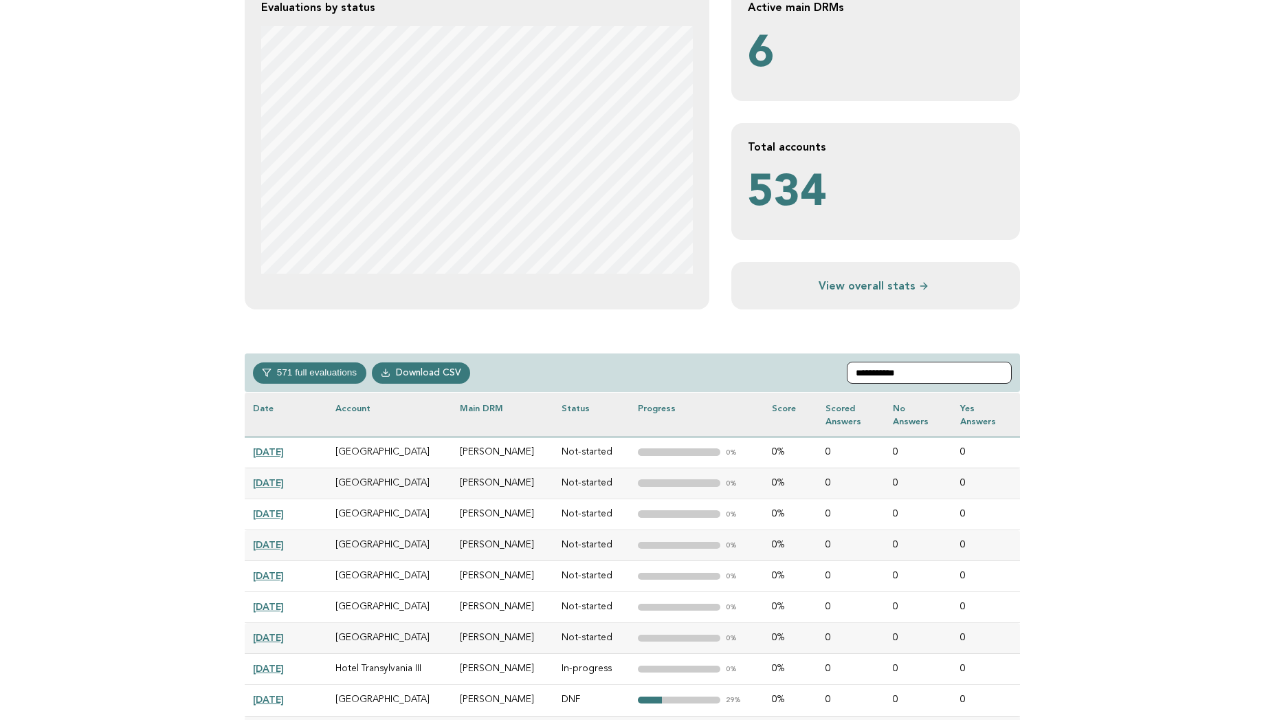
type input "**********"
click at [571, 683] on td "In-progress" at bounding box center [591, 669] width 76 height 31
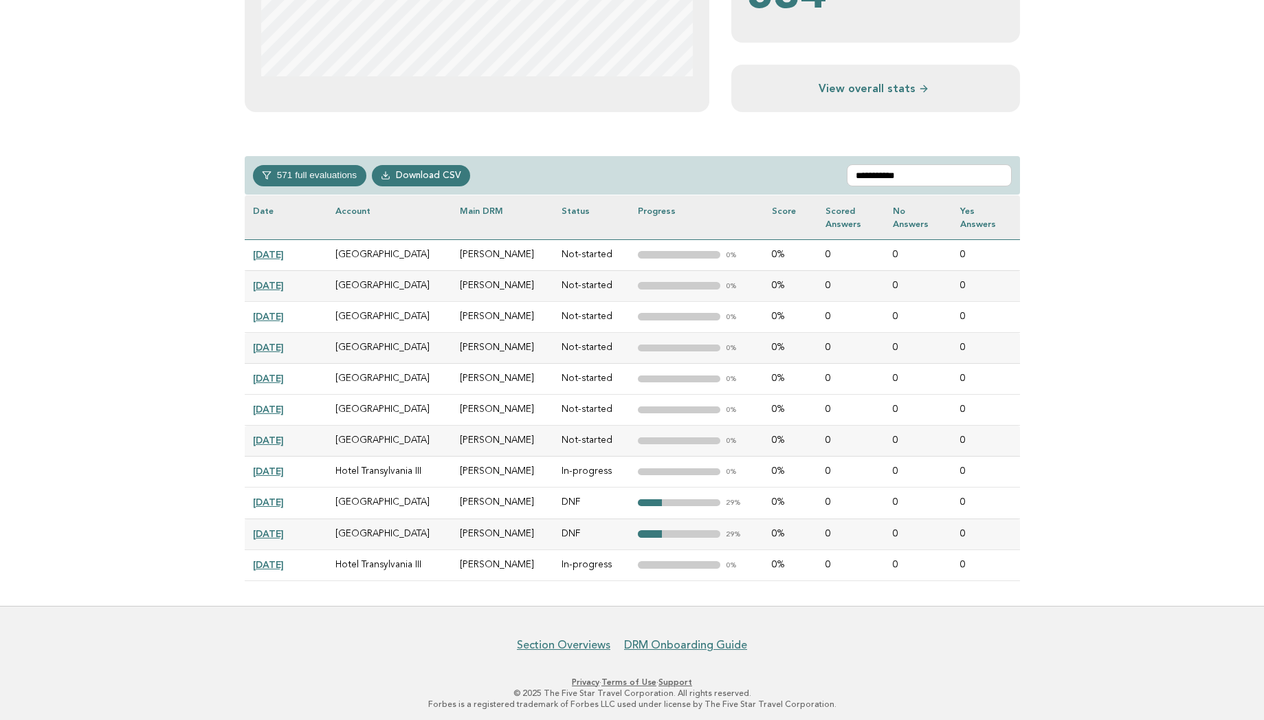
scroll to position [507, 0]
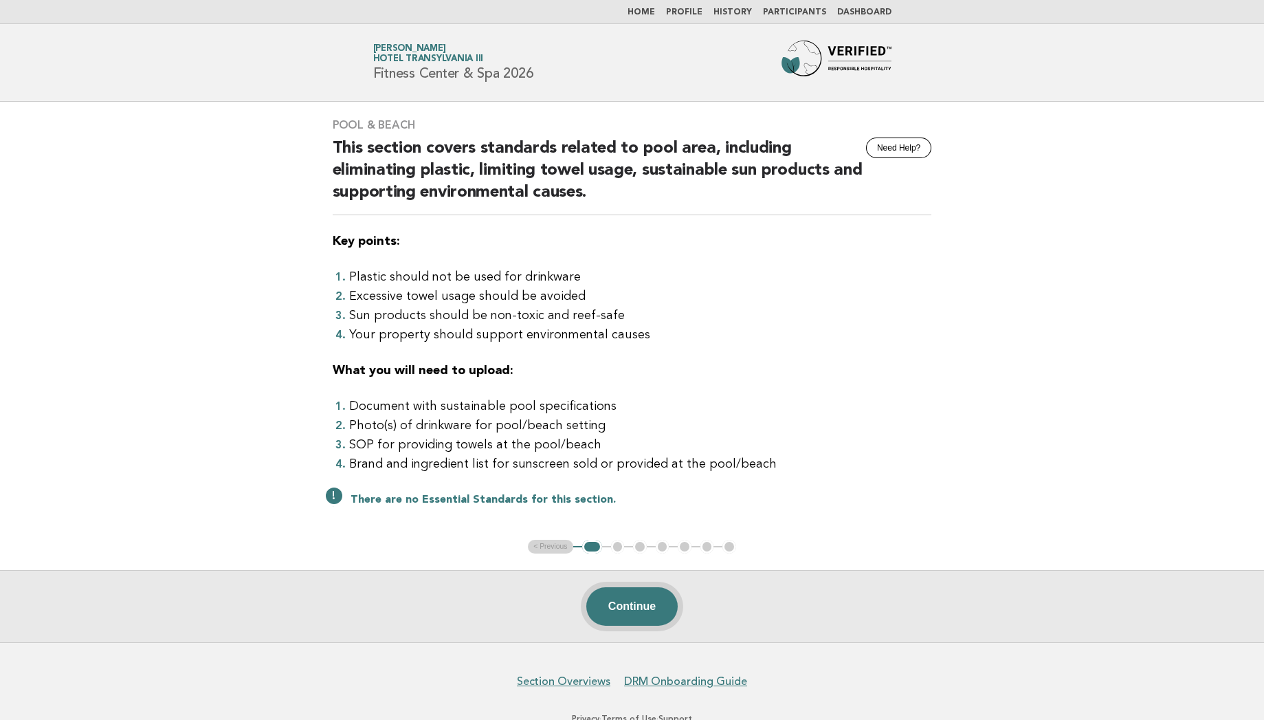
click at [630, 604] on button "Continue" at bounding box center [631, 606] width 91 height 38
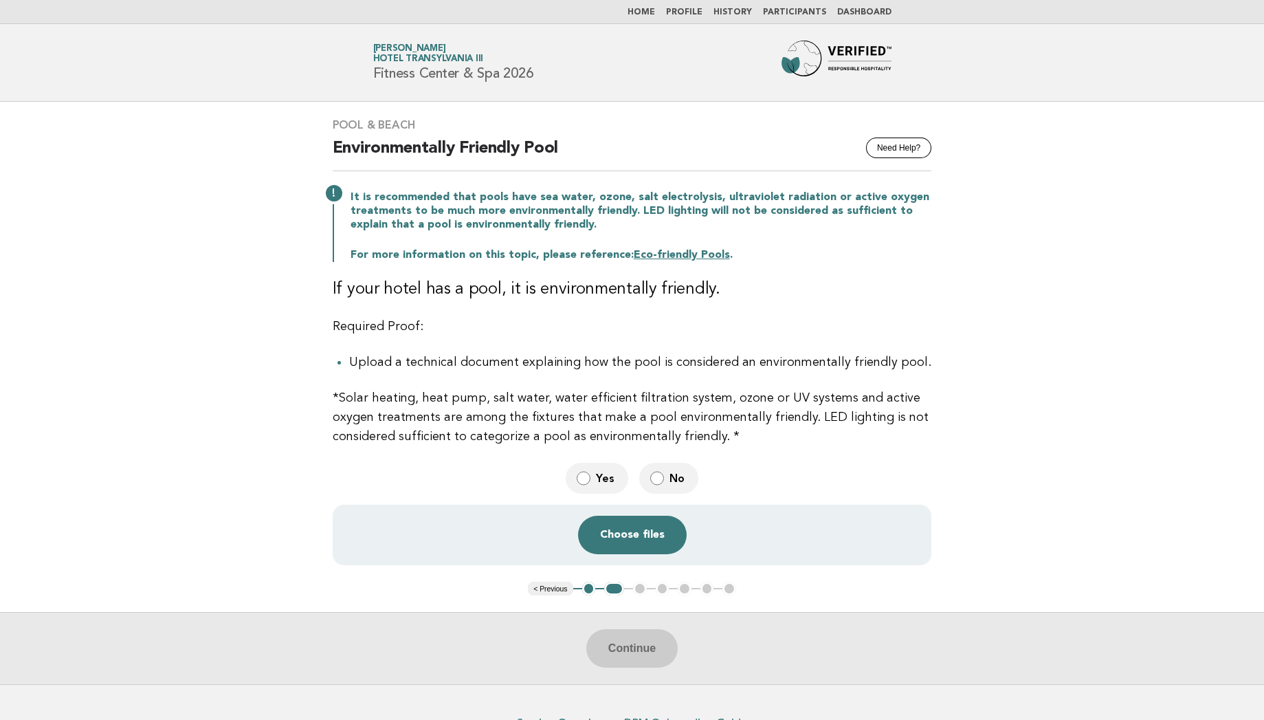
click at [665, 478] on label "No" at bounding box center [668, 478] width 59 height 31
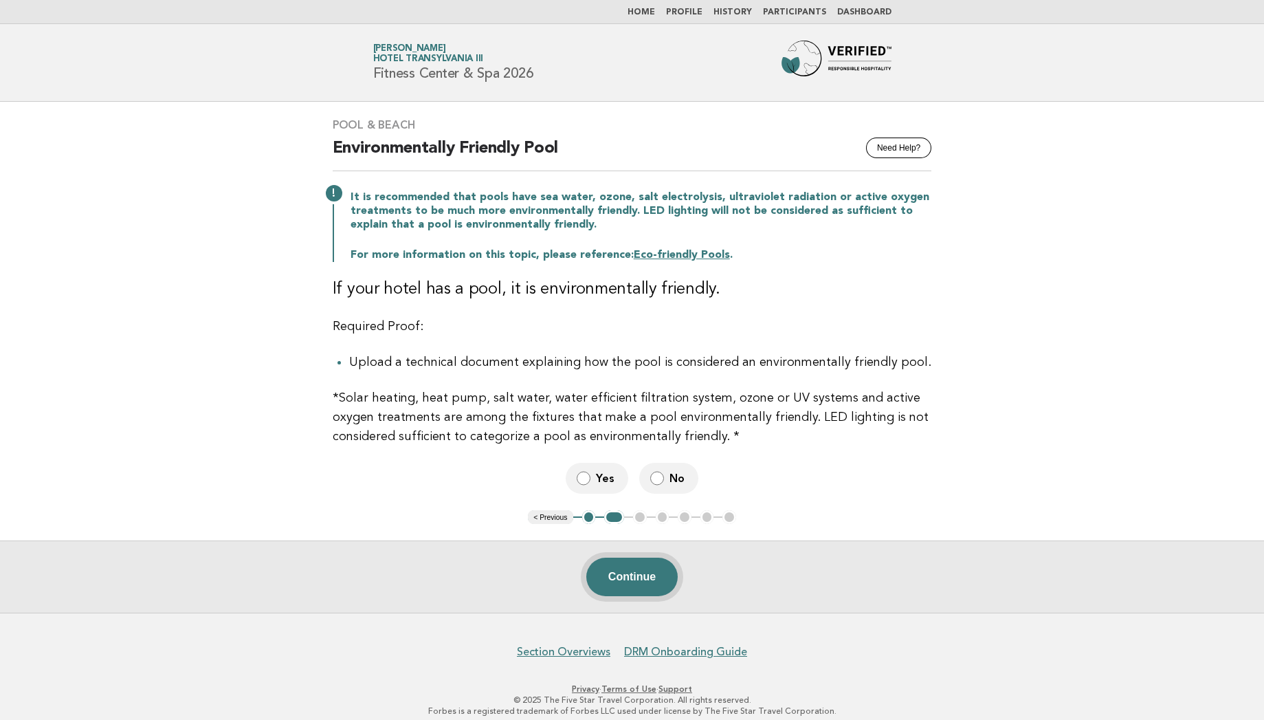
click at [627, 574] on button "Continue" at bounding box center [631, 576] width 91 height 38
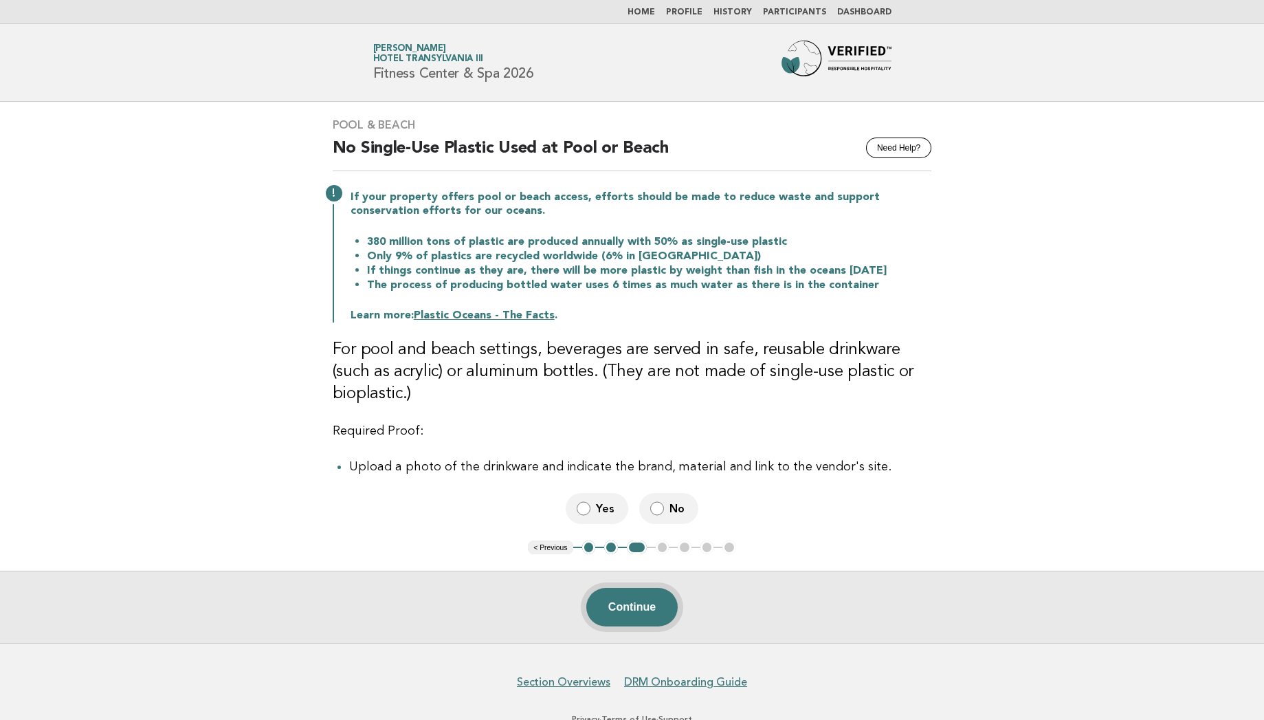
click at [634, 613] on button "Continue" at bounding box center [631, 607] width 91 height 38
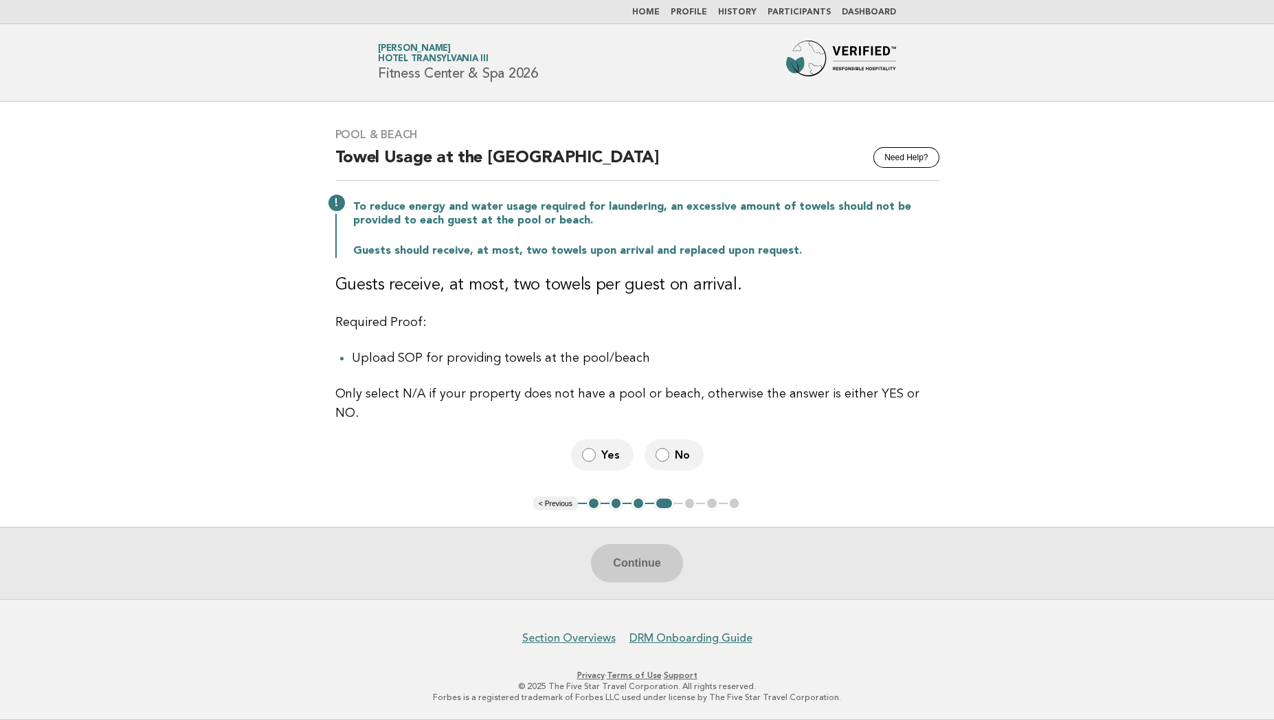
click at [606, 447] on span "Yes" at bounding box center [611, 454] width 21 height 14
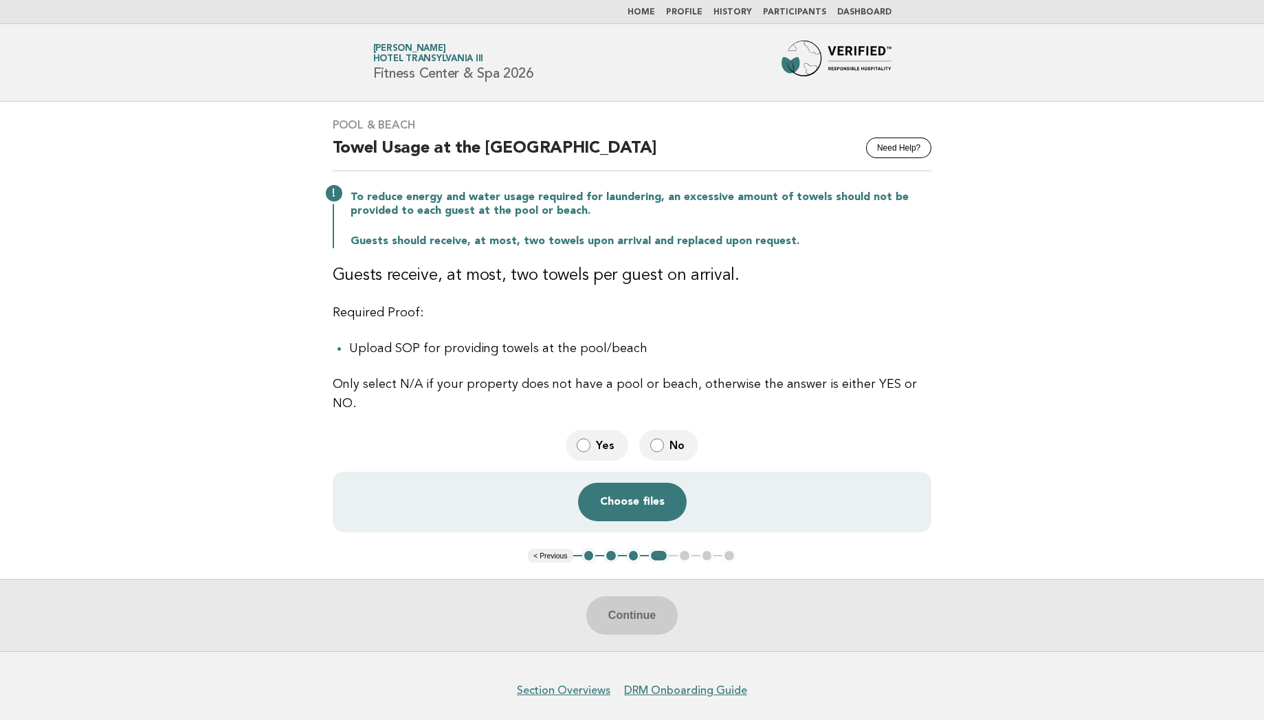
click at [671, 438] on span "No" at bounding box center [678, 445] width 18 height 14
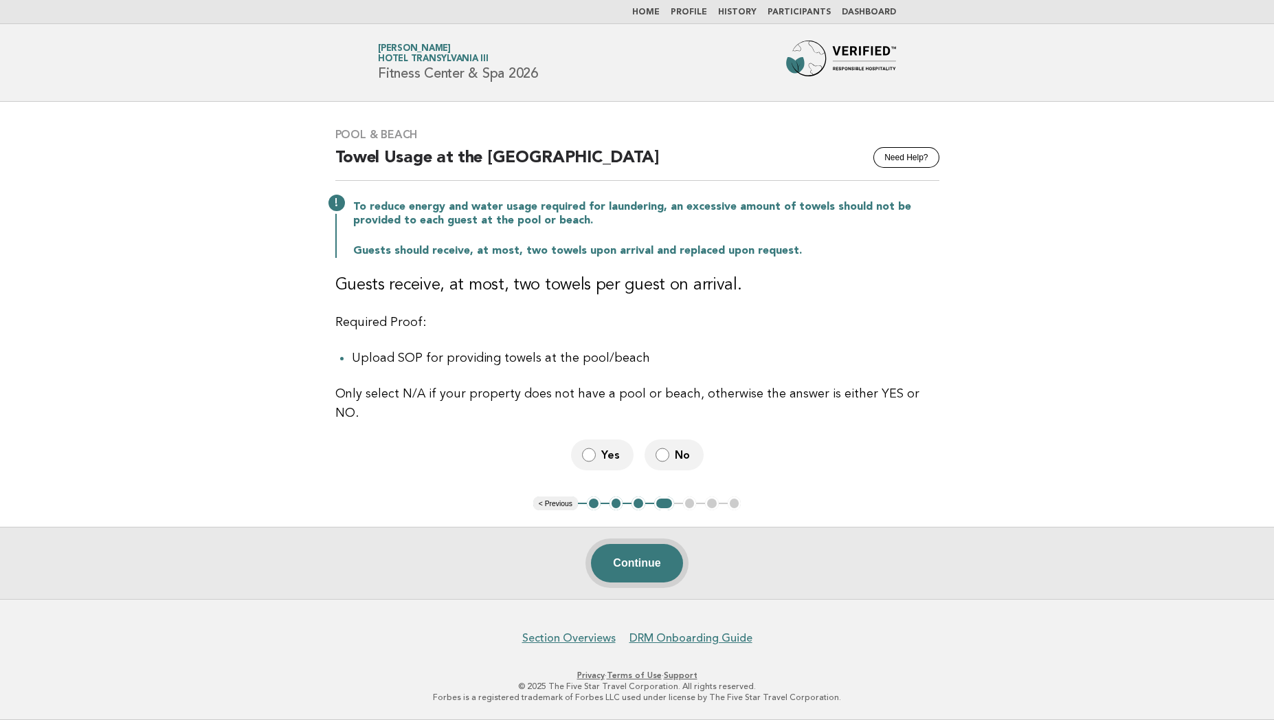
click at [638, 555] on button "Continue" at bounding box center [636, 563] width 91 height 38
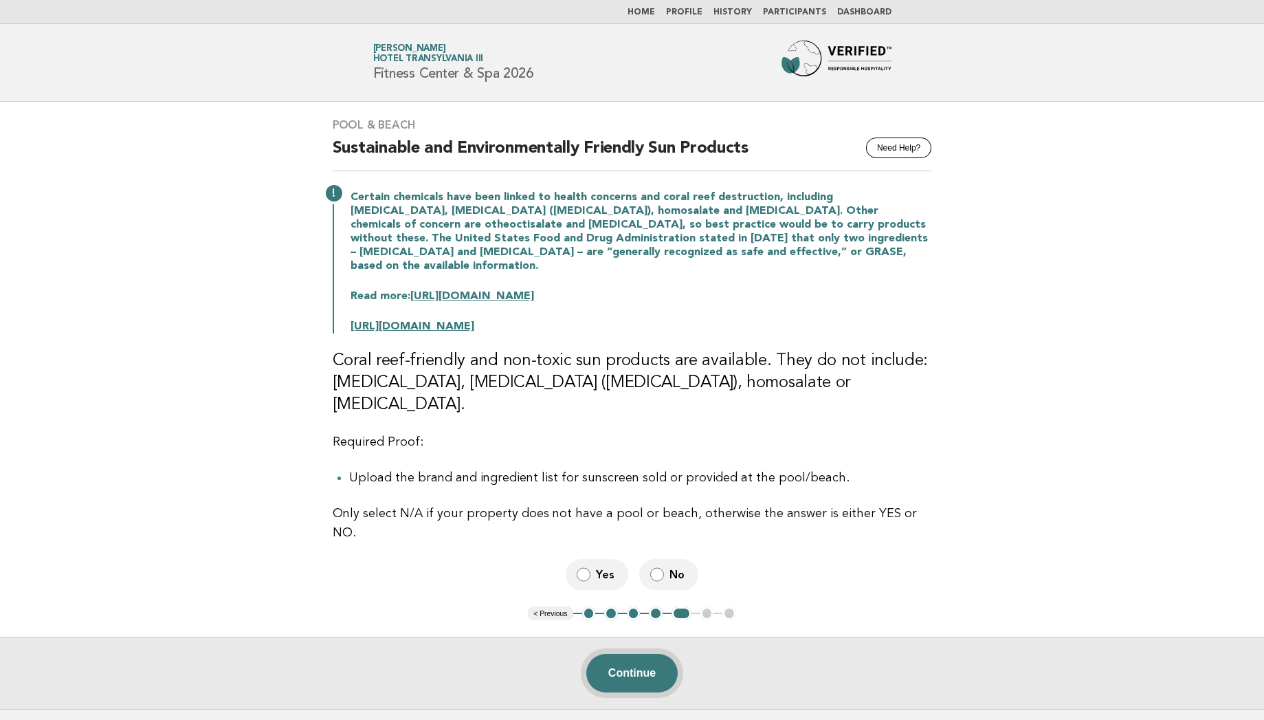
click at [630, 654] on button "Continue" at bounding box center [631, 673] width 91 height 38
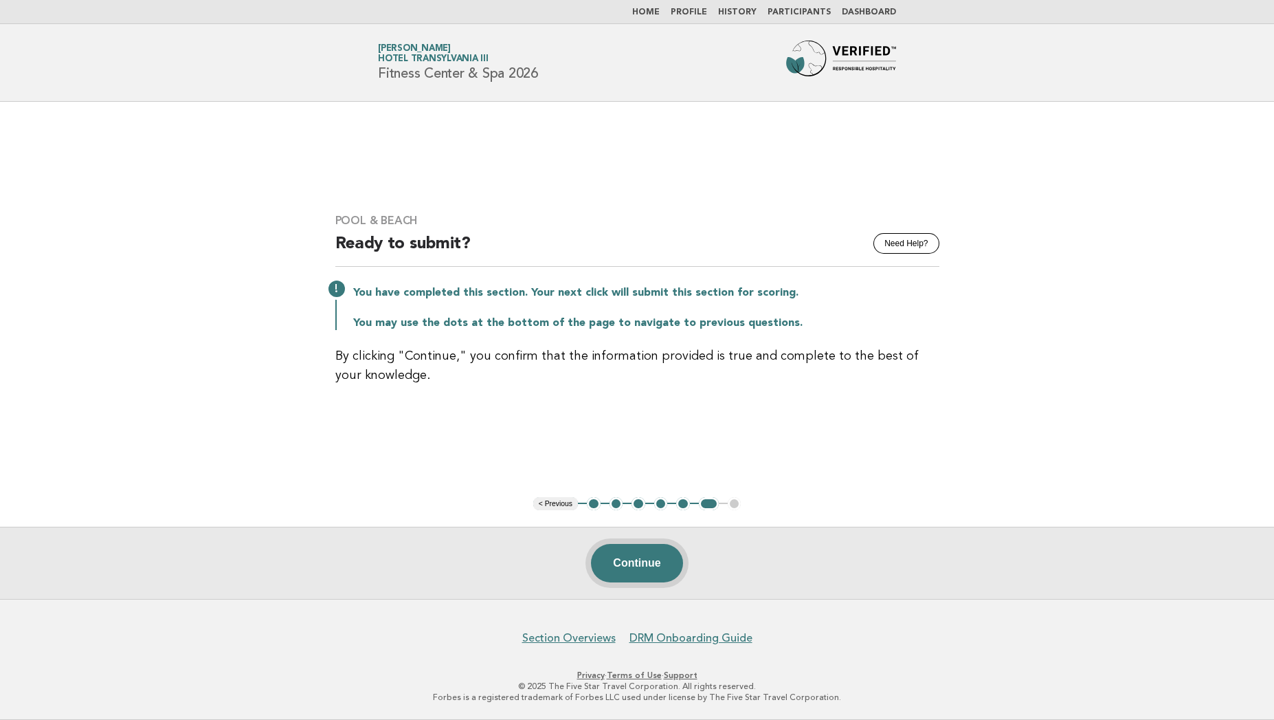
click at [628, 566] on button "Continue" at bounding box center [636, 563] width 91 height 38
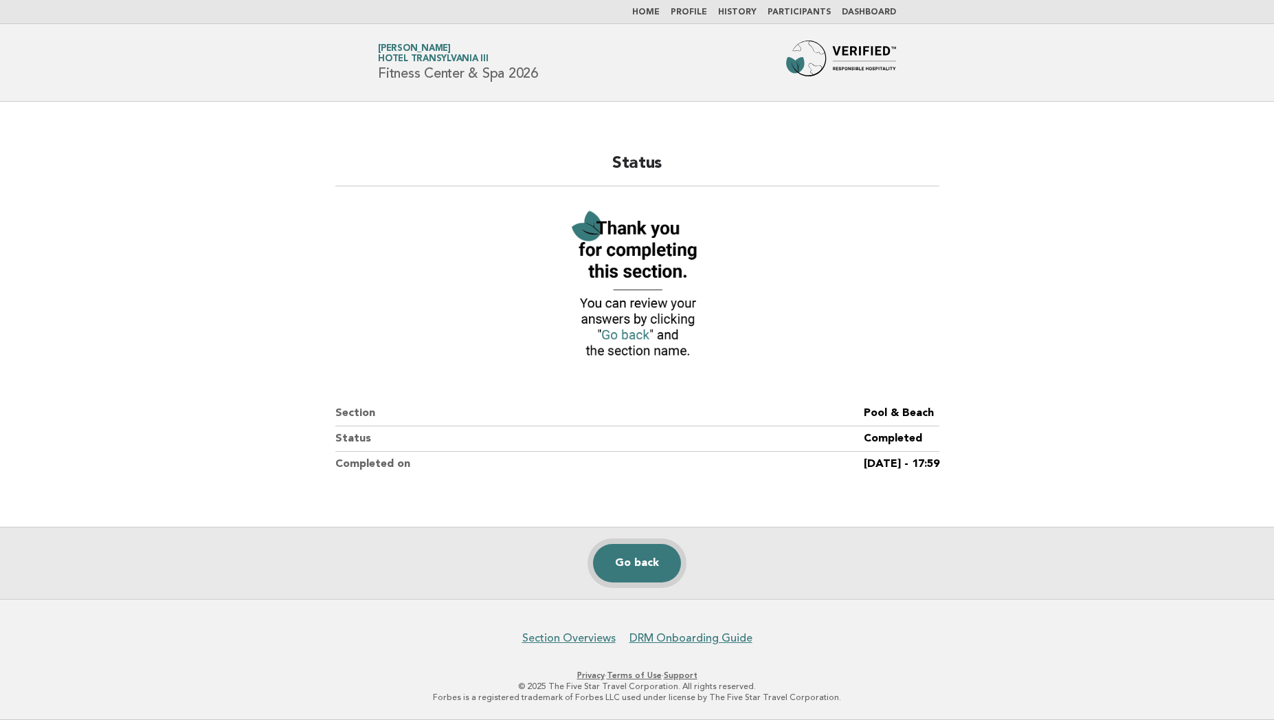
click at [646, 569] on link "Go back" at bounding box center [637, 563] width 88 height 38
